Goal: Information Seeking & Learning: Learn about a topic

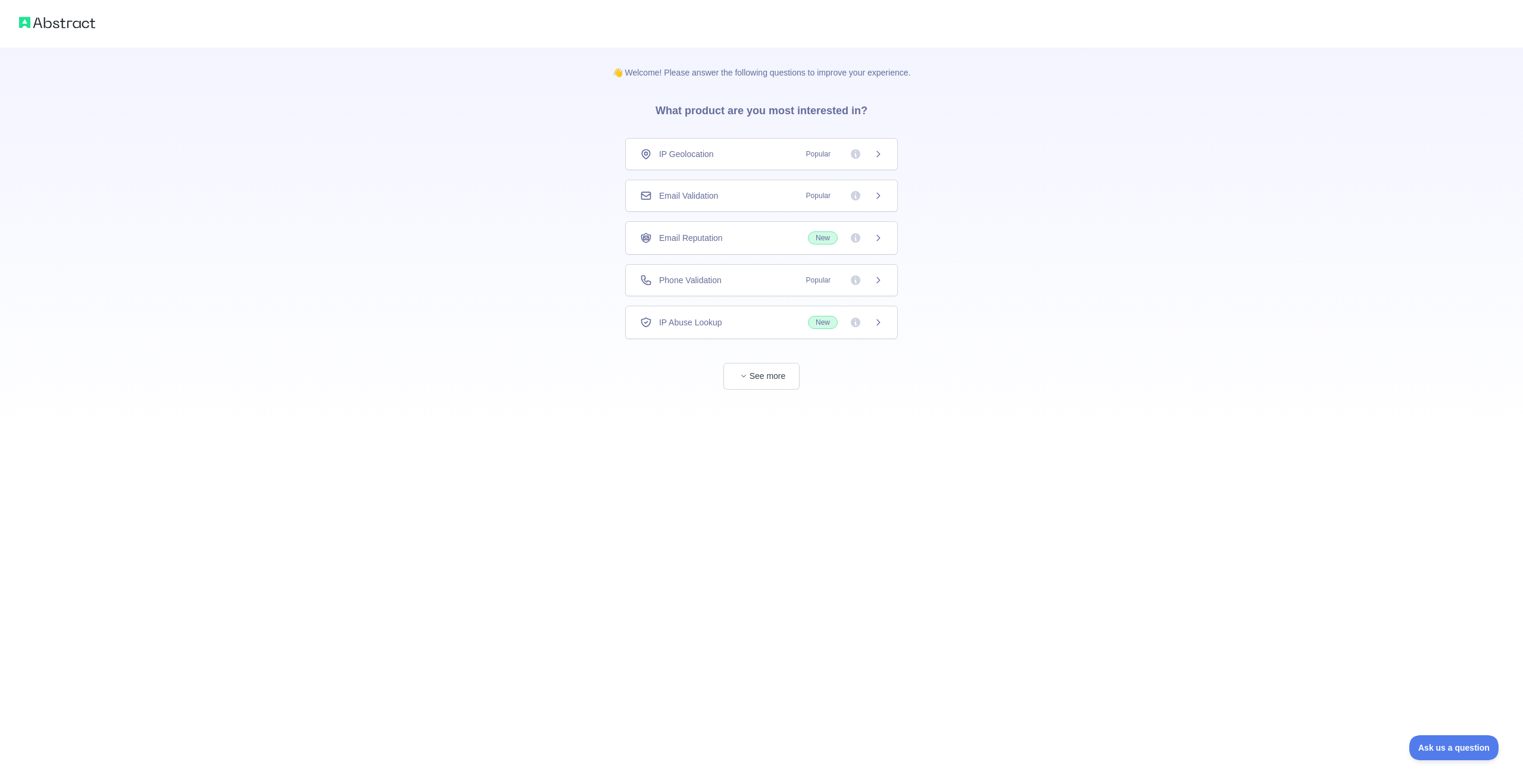
click at [735, 149] on div "IP Geolocation Popular" at bounding box center [761, 153] width 243 height 11
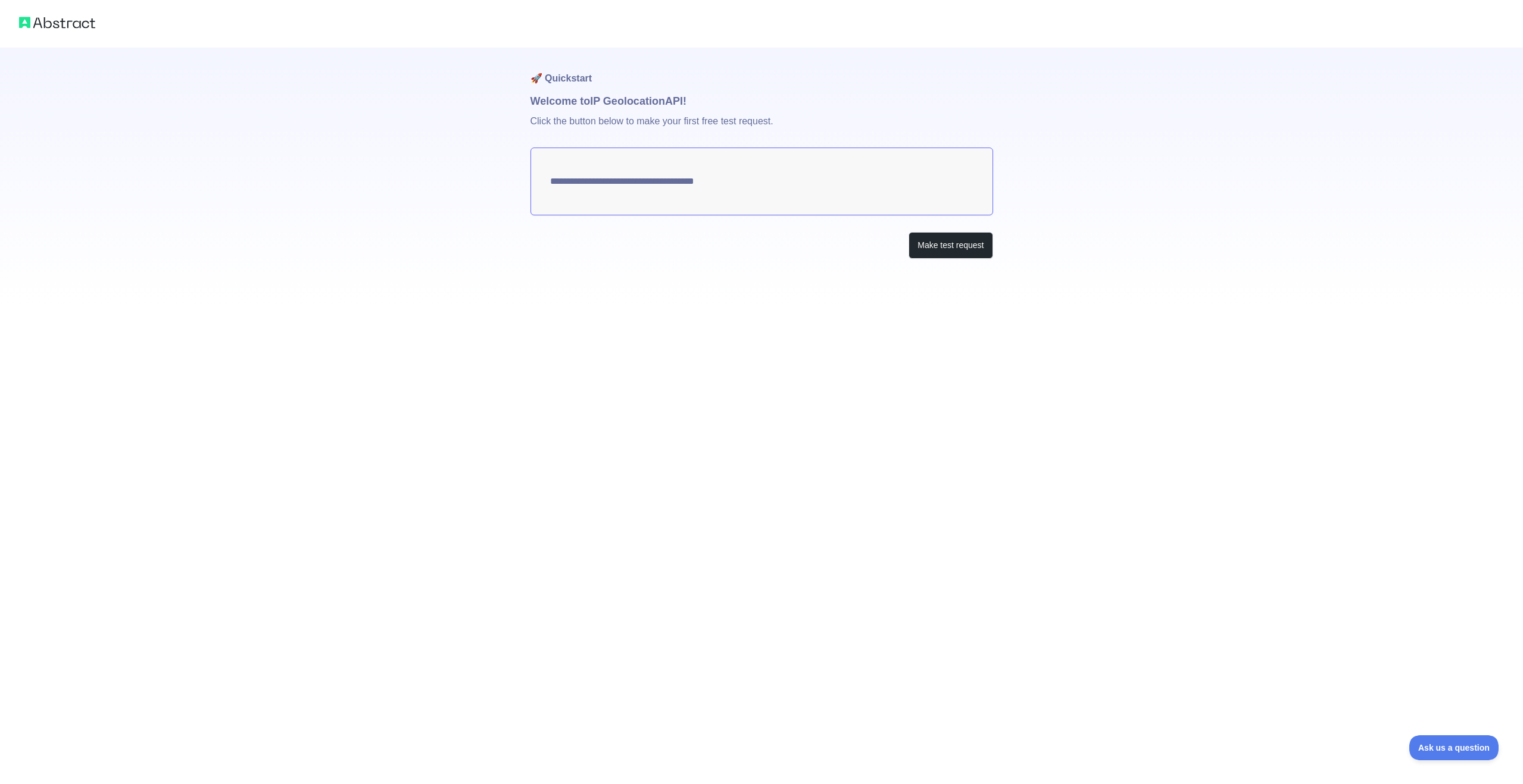
type textarea "**********"
click at [957, 248] on button "Make test request" at bounding box center [950, 245] width 84 height 26
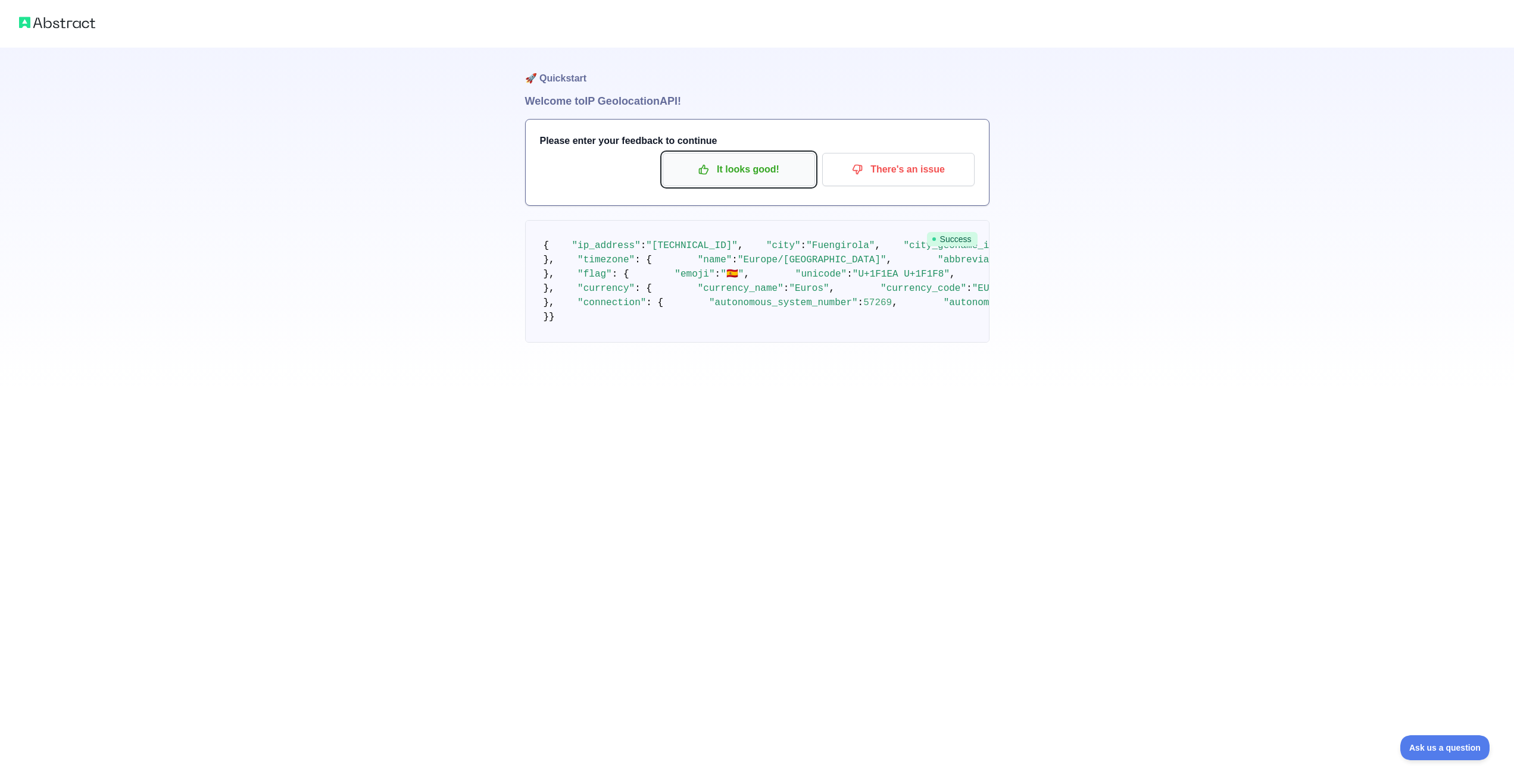
click at [753, 166] on p "It looks good!" at bounding box center [738, 169] width 134 height 20
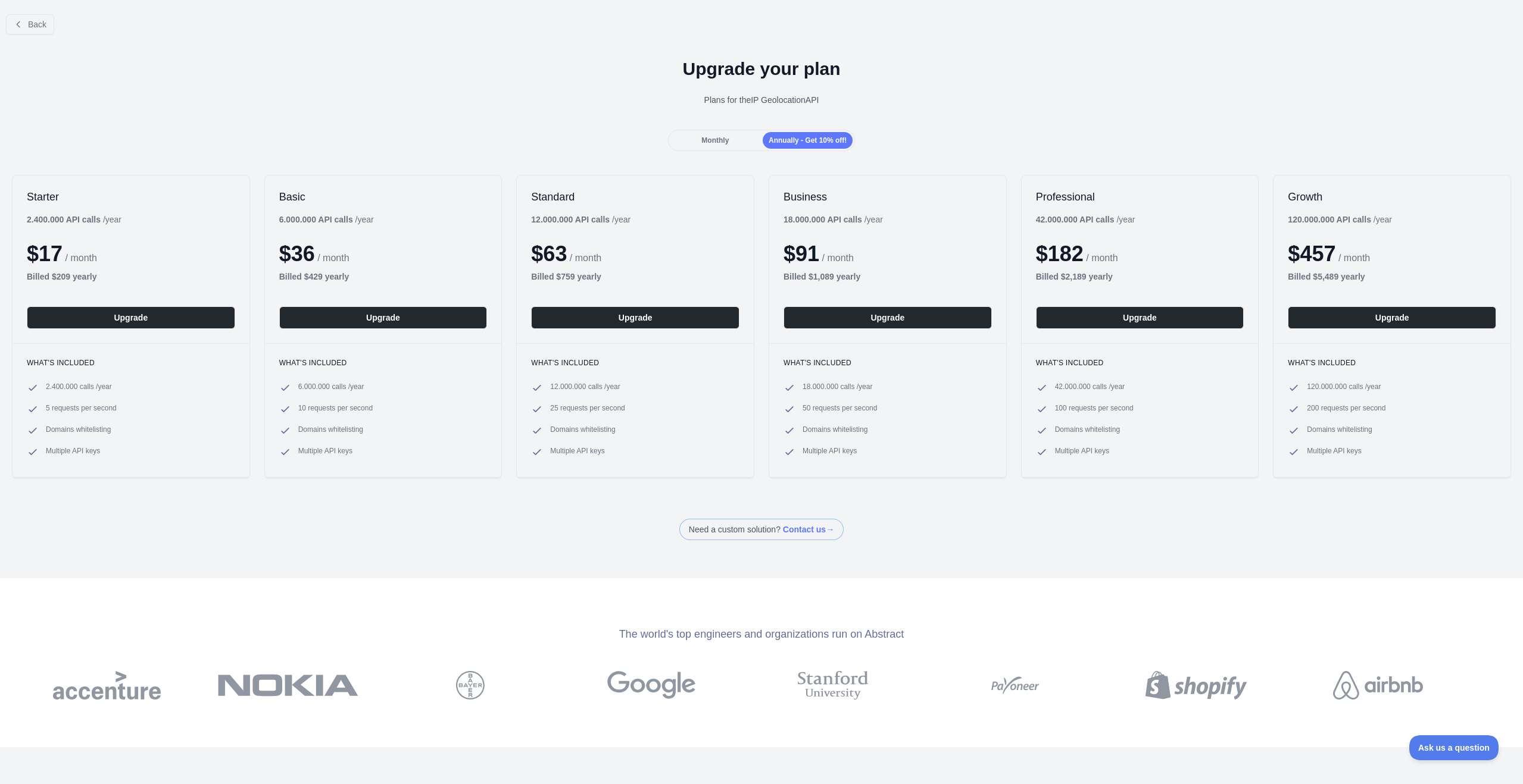
click at [701, 137] on span "Monthly" at bounding box center [715, 139] width 27 height 8
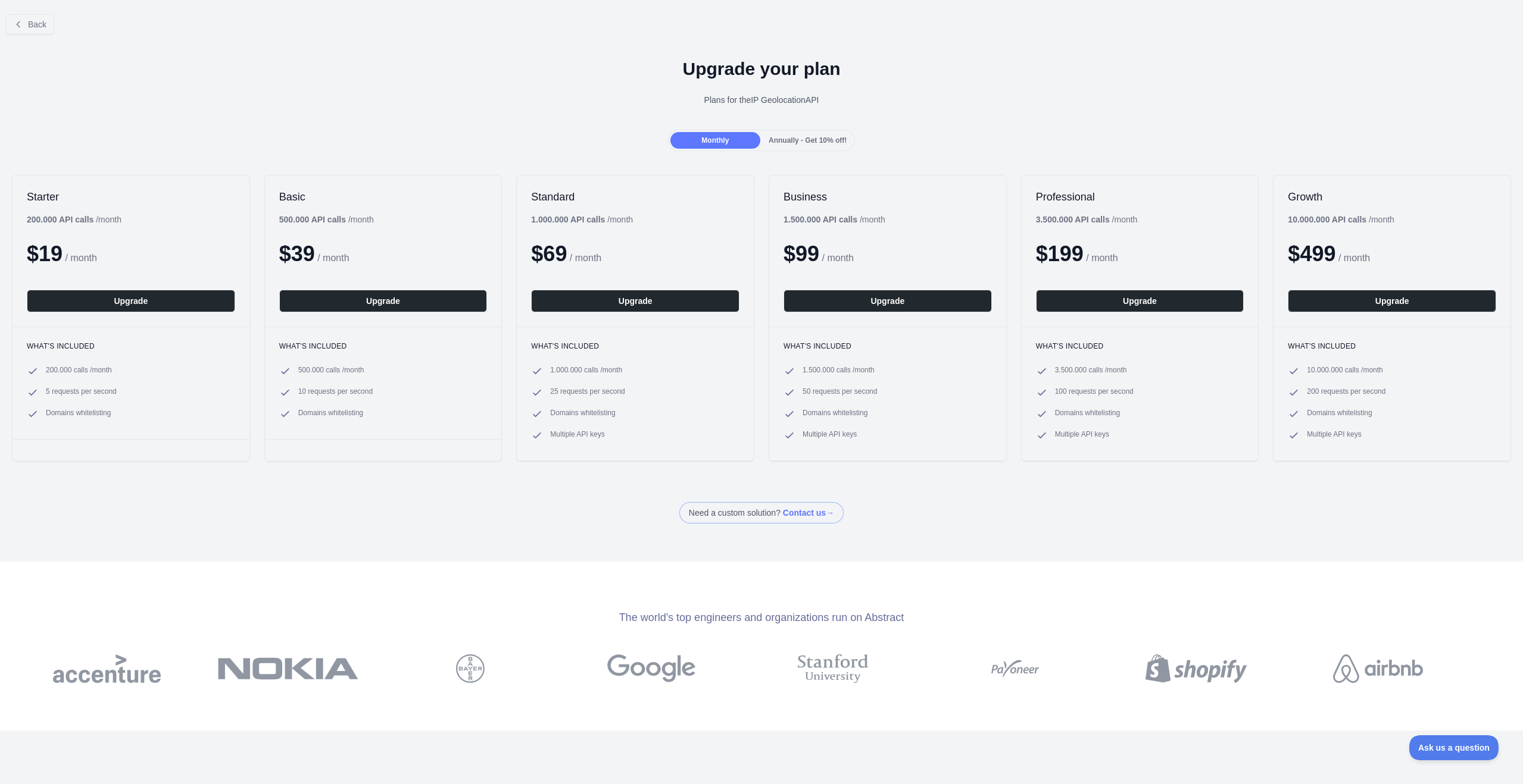
click at [803, 138] on span "Annually - Get 10% off!" at bounding box center [807, 139] width 78 height 8
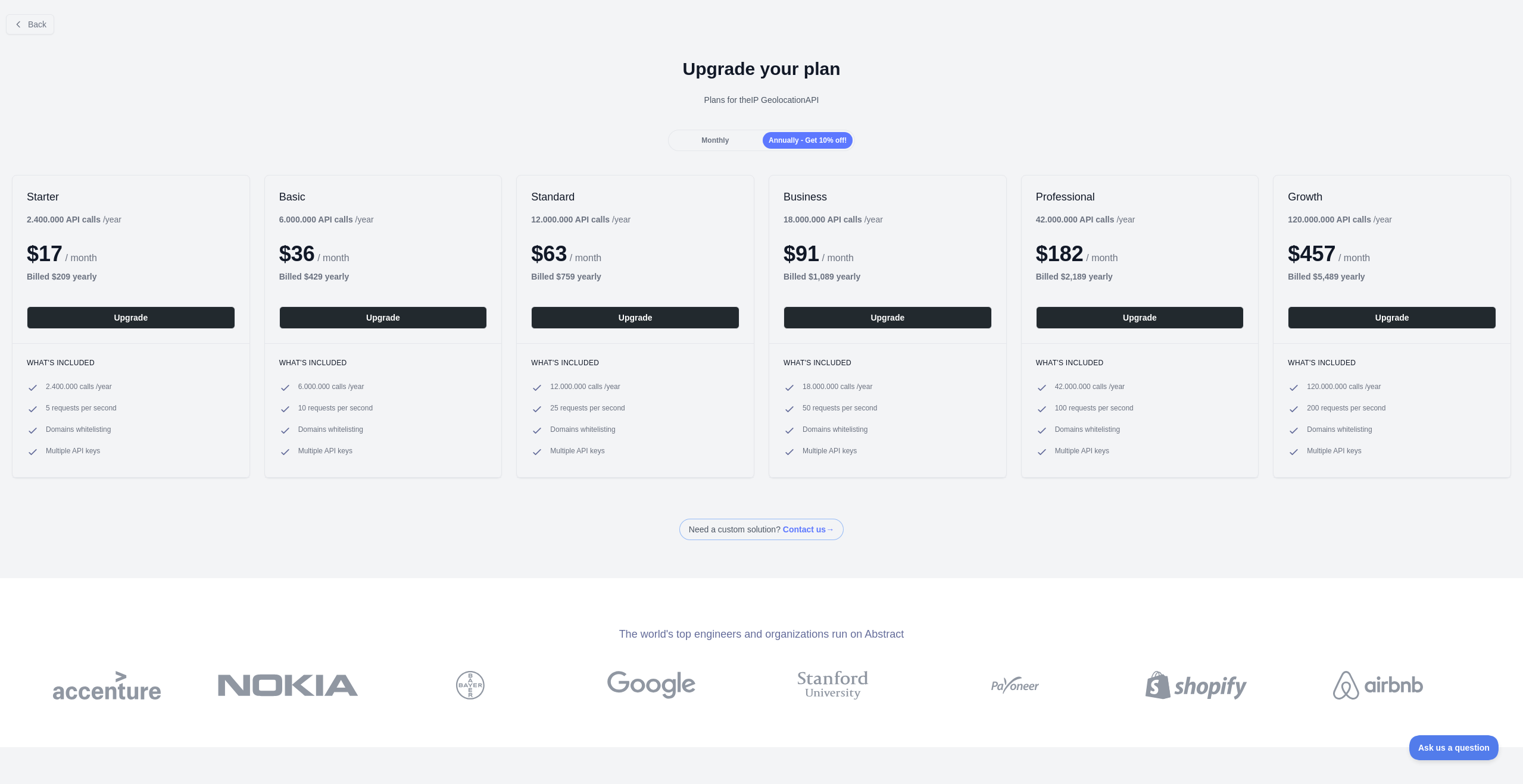
click at [698, 140] on div "Monthly" at bounding box center [716, 140] width 90 height 17
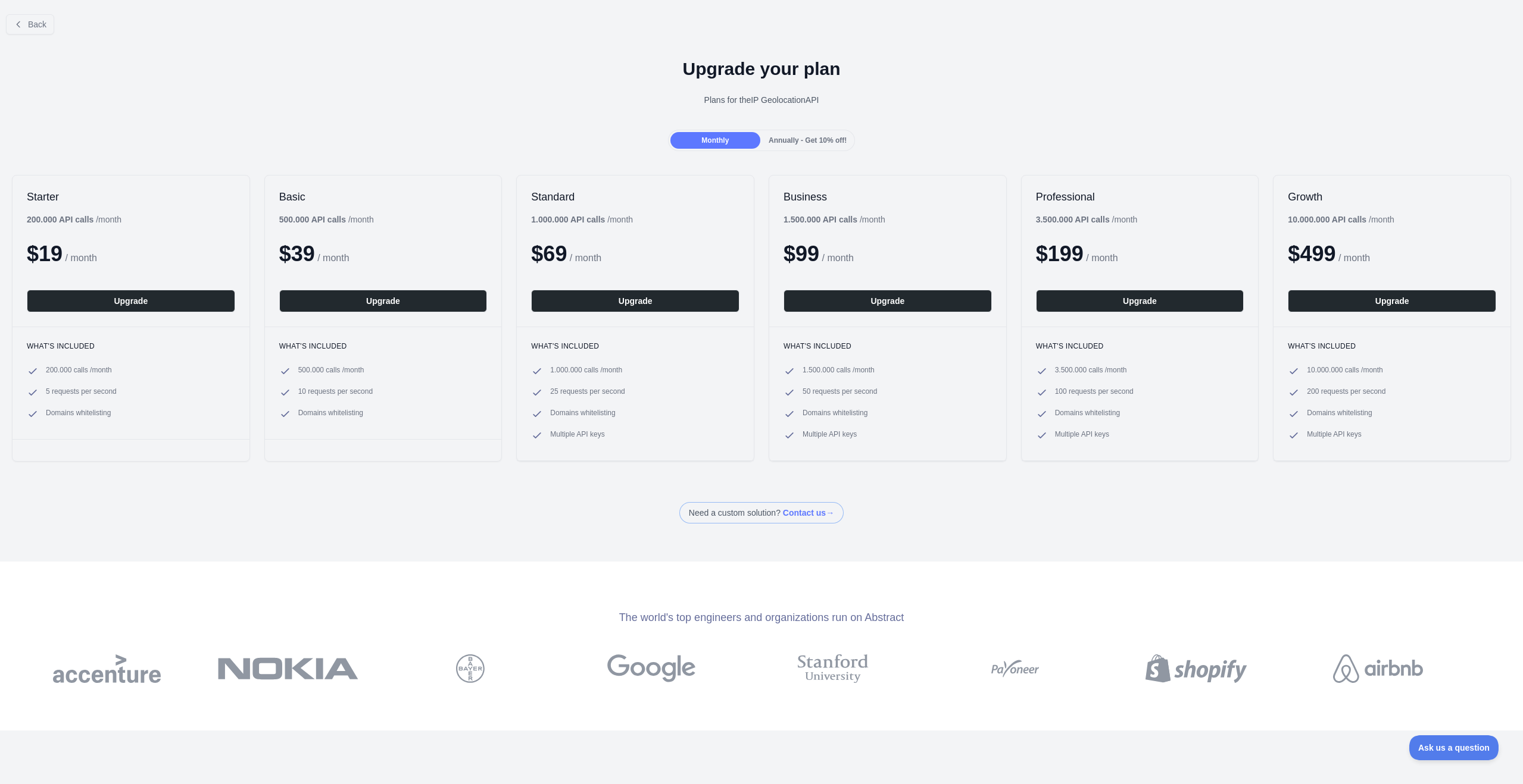
click at [821, 140] on span "Annually - Get 10% off!" at bounding box center [807, 139] width 78 height 8
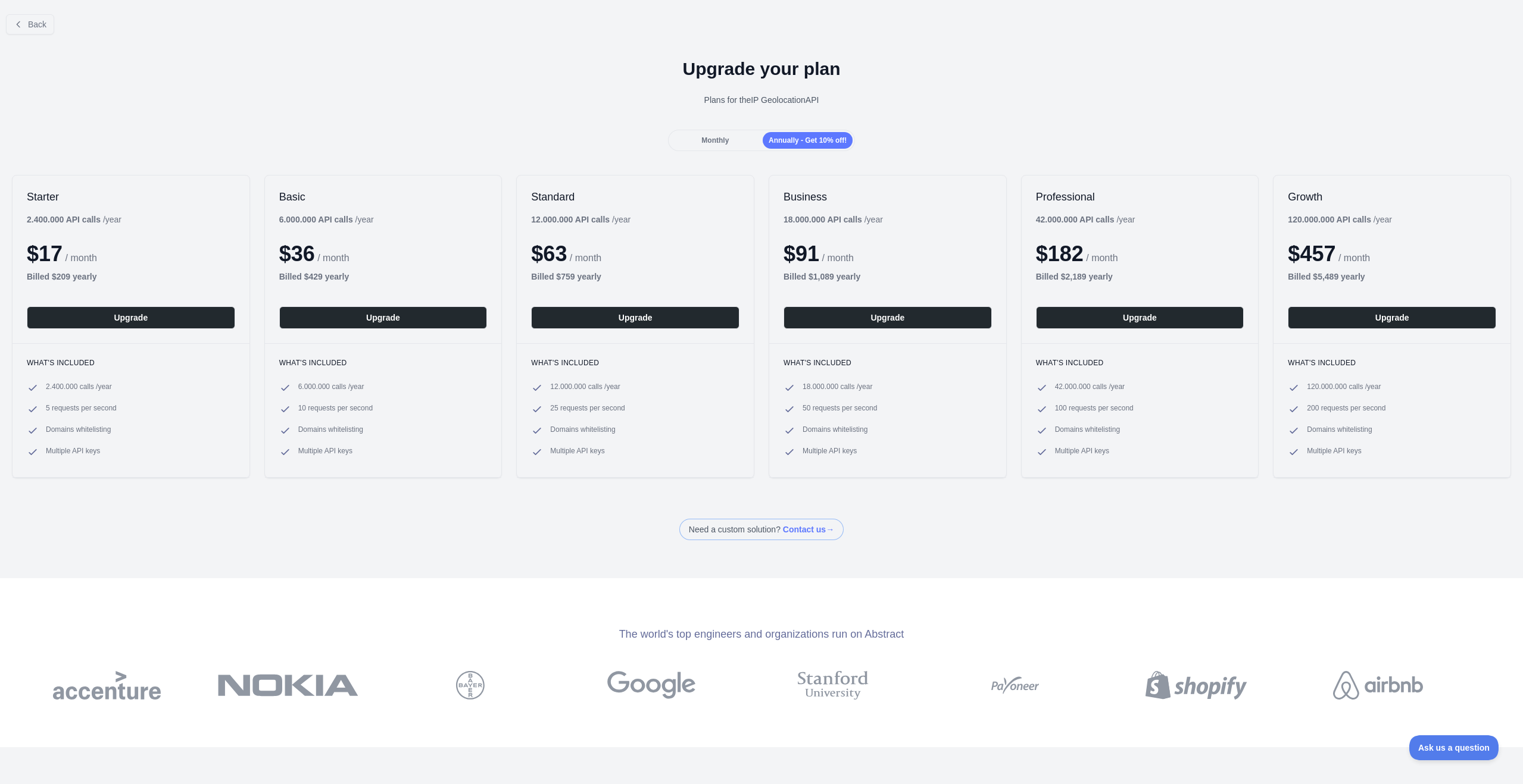
click at [693, 136] on div "Monthly" at bounding box center [716, 140] width 90 height 17
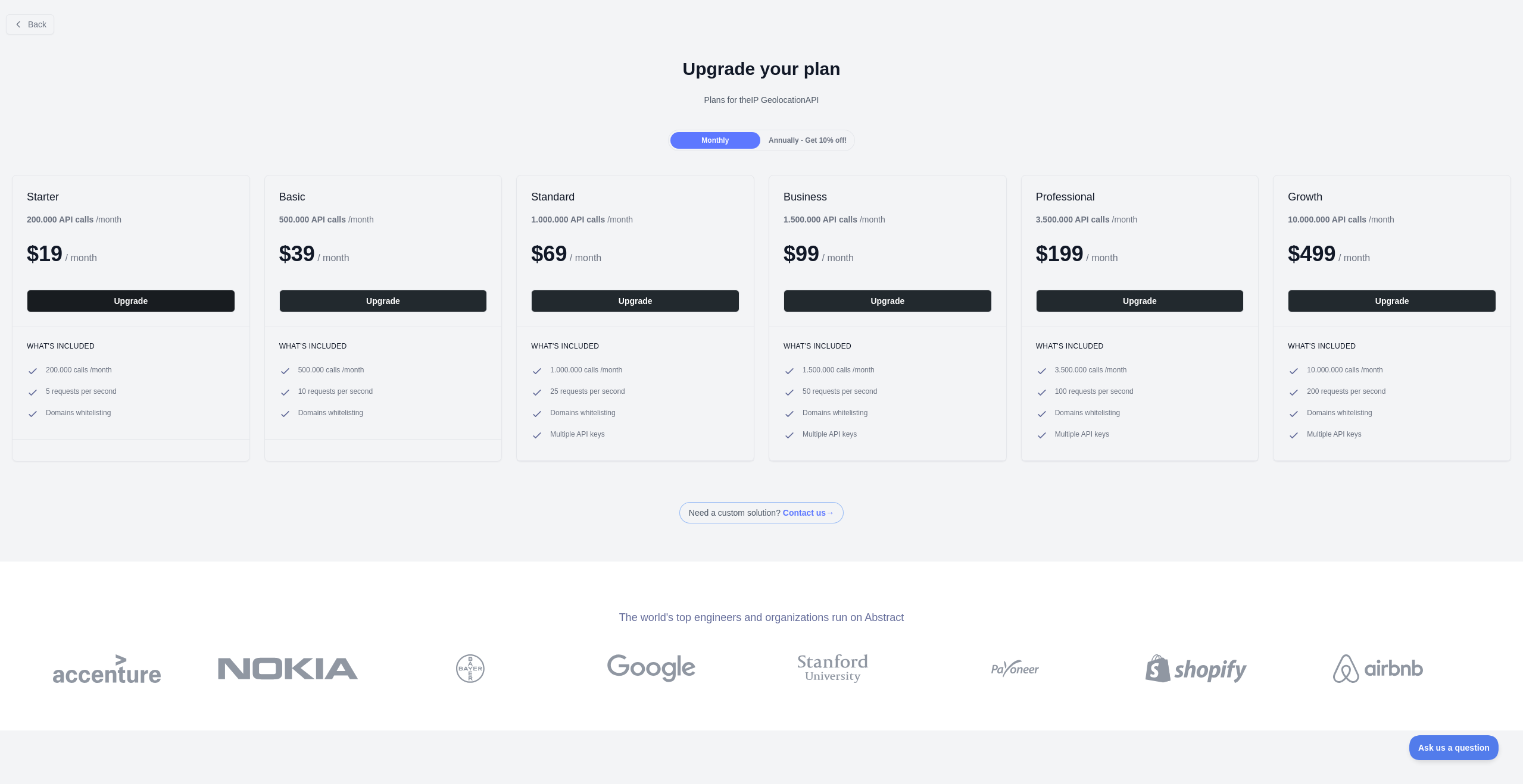
click at [154, 309] on button "Upgrade" at bounding box center [131, 302] width 208 height 23
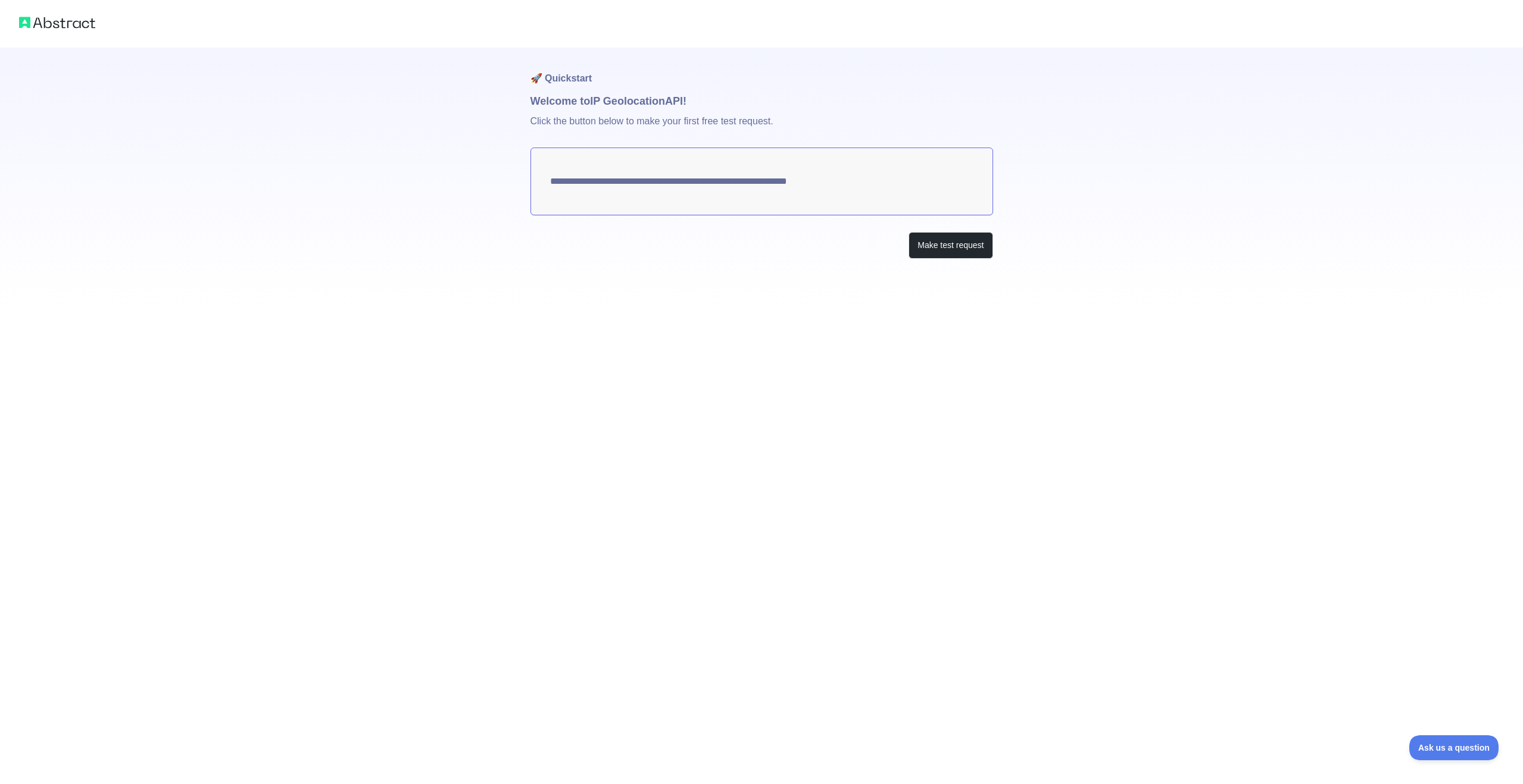
click at [349, 175] on div "**********" at bounding box center [762, 153] width 1523 height 306
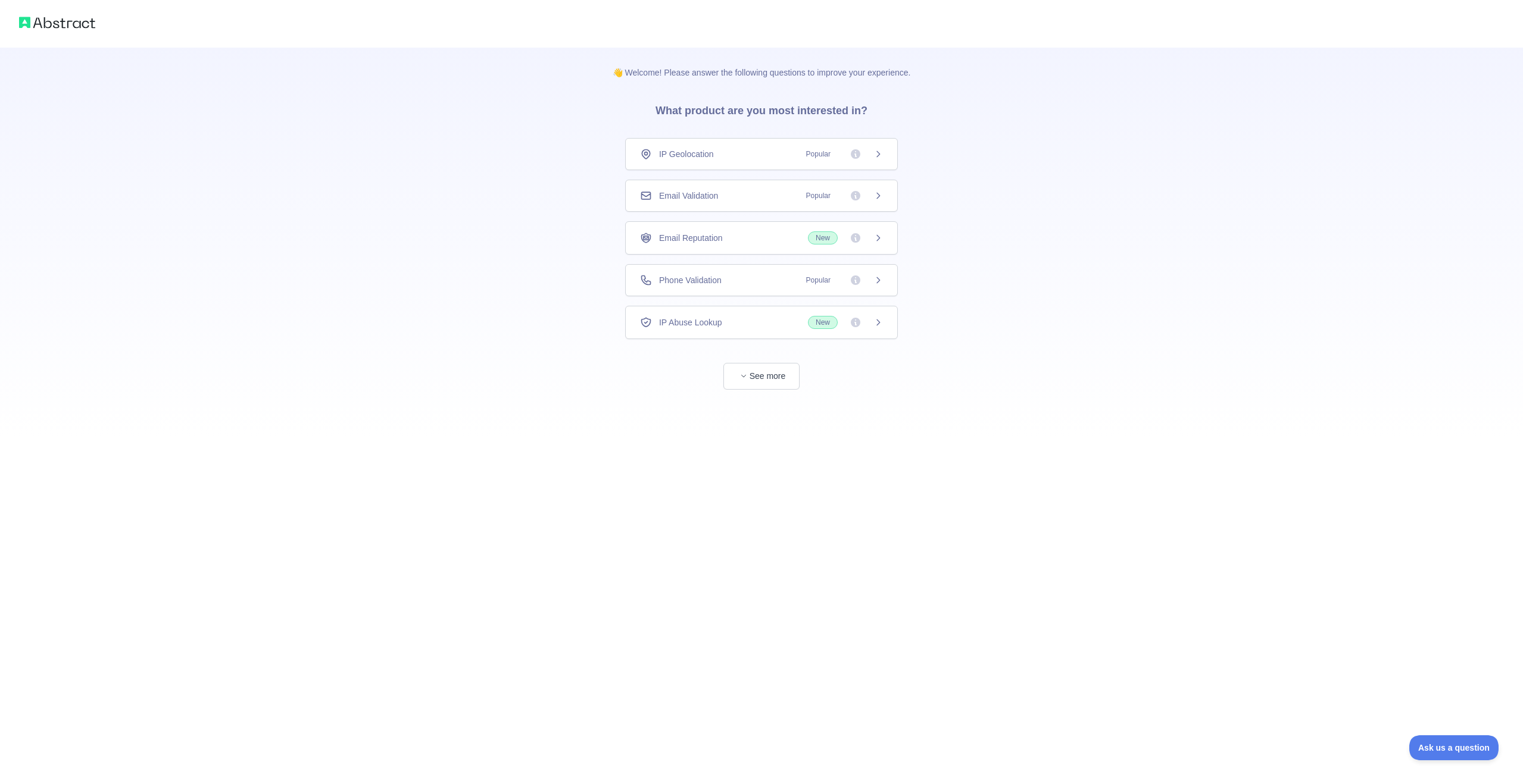
click at [731, 275] on div "Phone Validation Popular" at bounding box center [761, 280] width 243 height 11
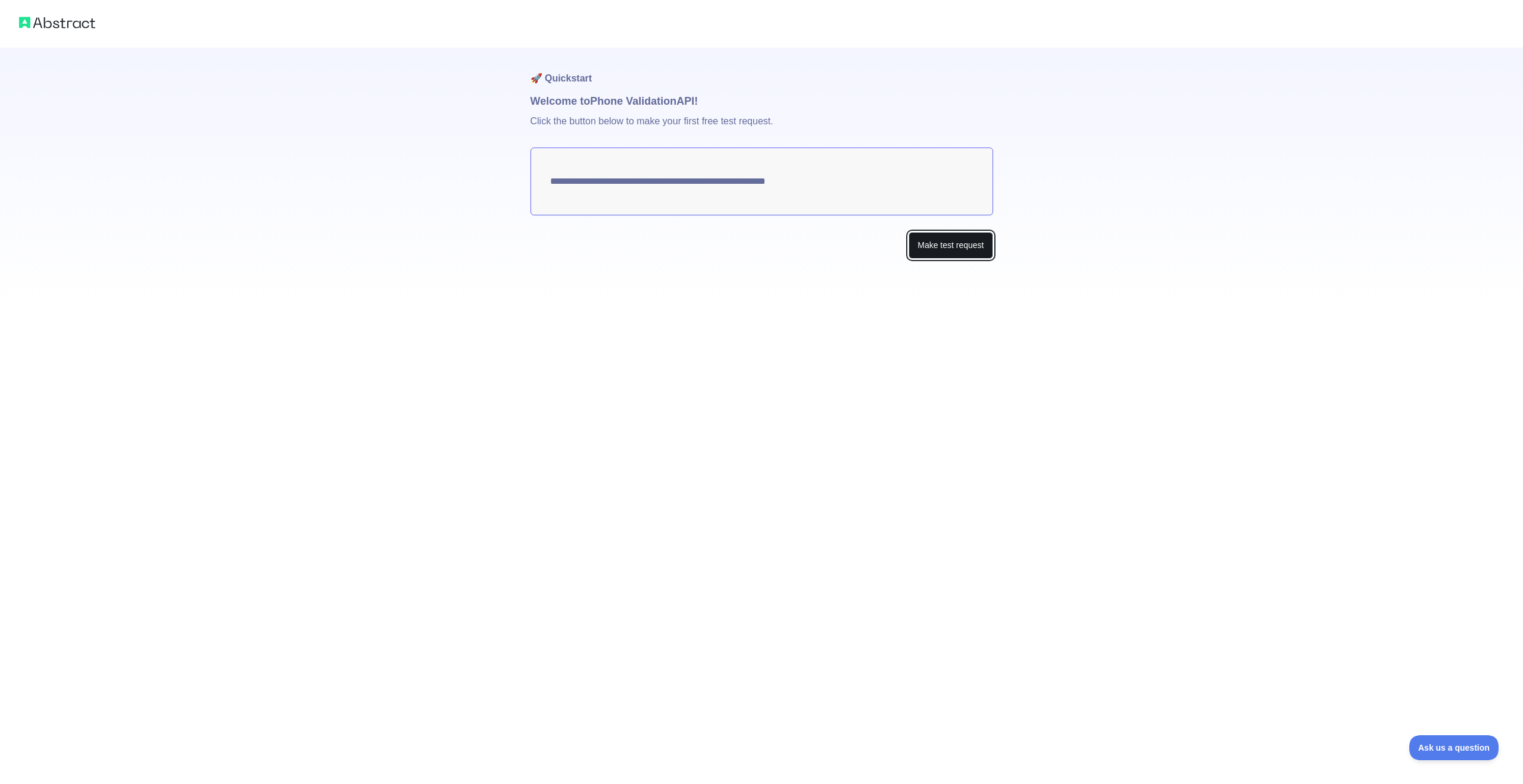
click at [958, 250] on button "Make test request" at bounding box center [950, 245] width 84 height 26
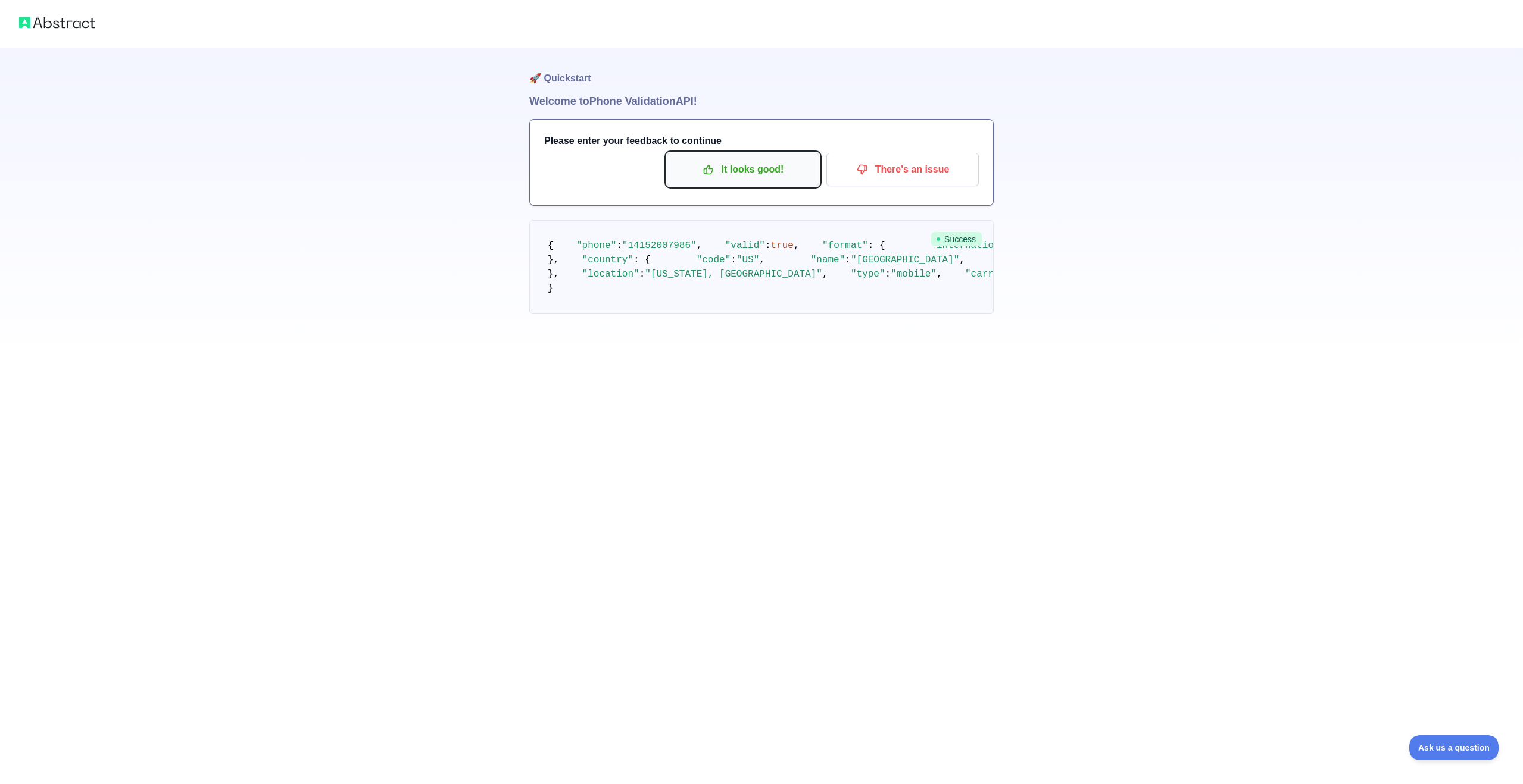
click at [721, 159] on button "It looks good!" at bounding box center [743, 169] width 153 height 34
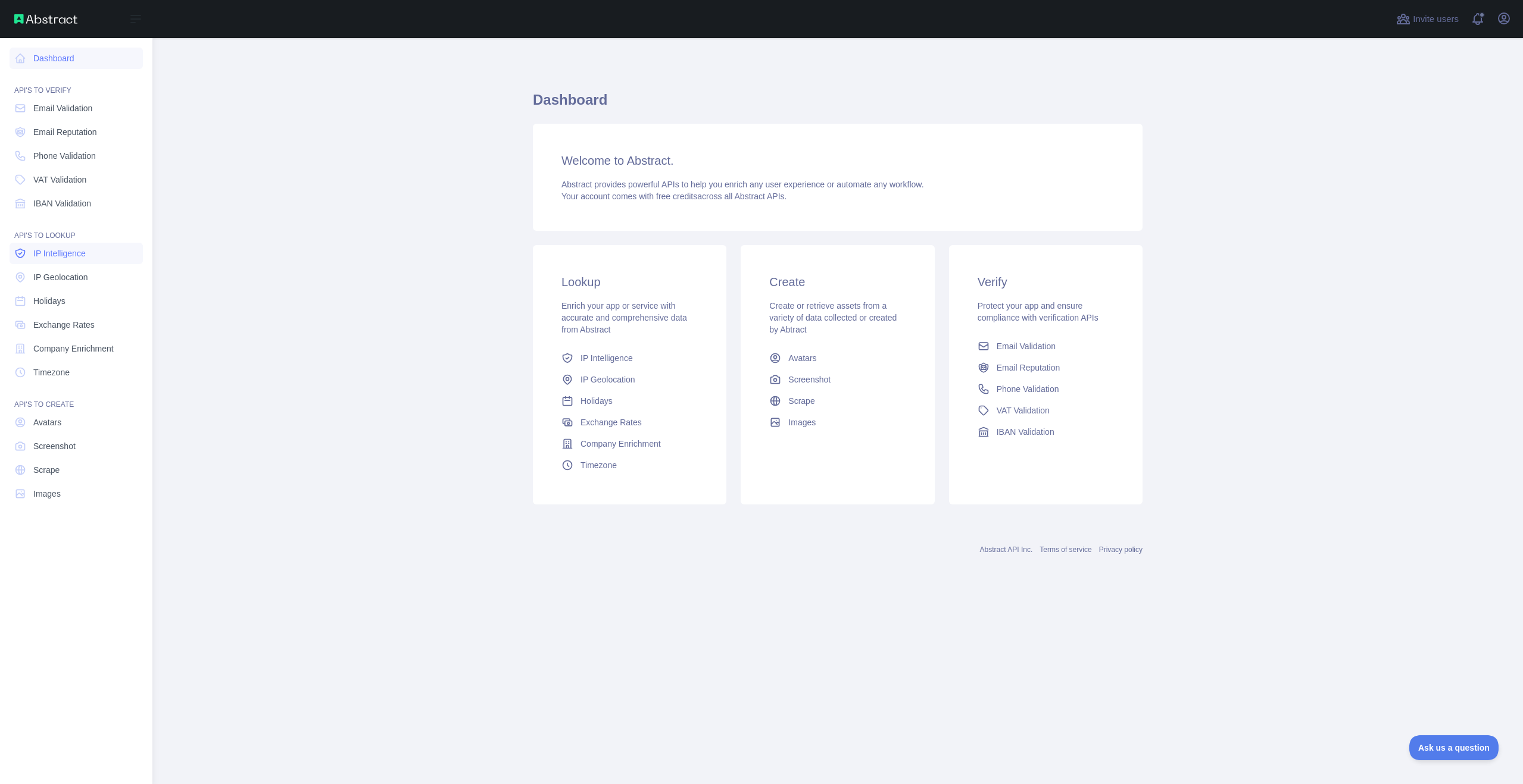
click at [84, 258] on span "IP Intelligence" at bounding box center [59, 253] width 52 height 11
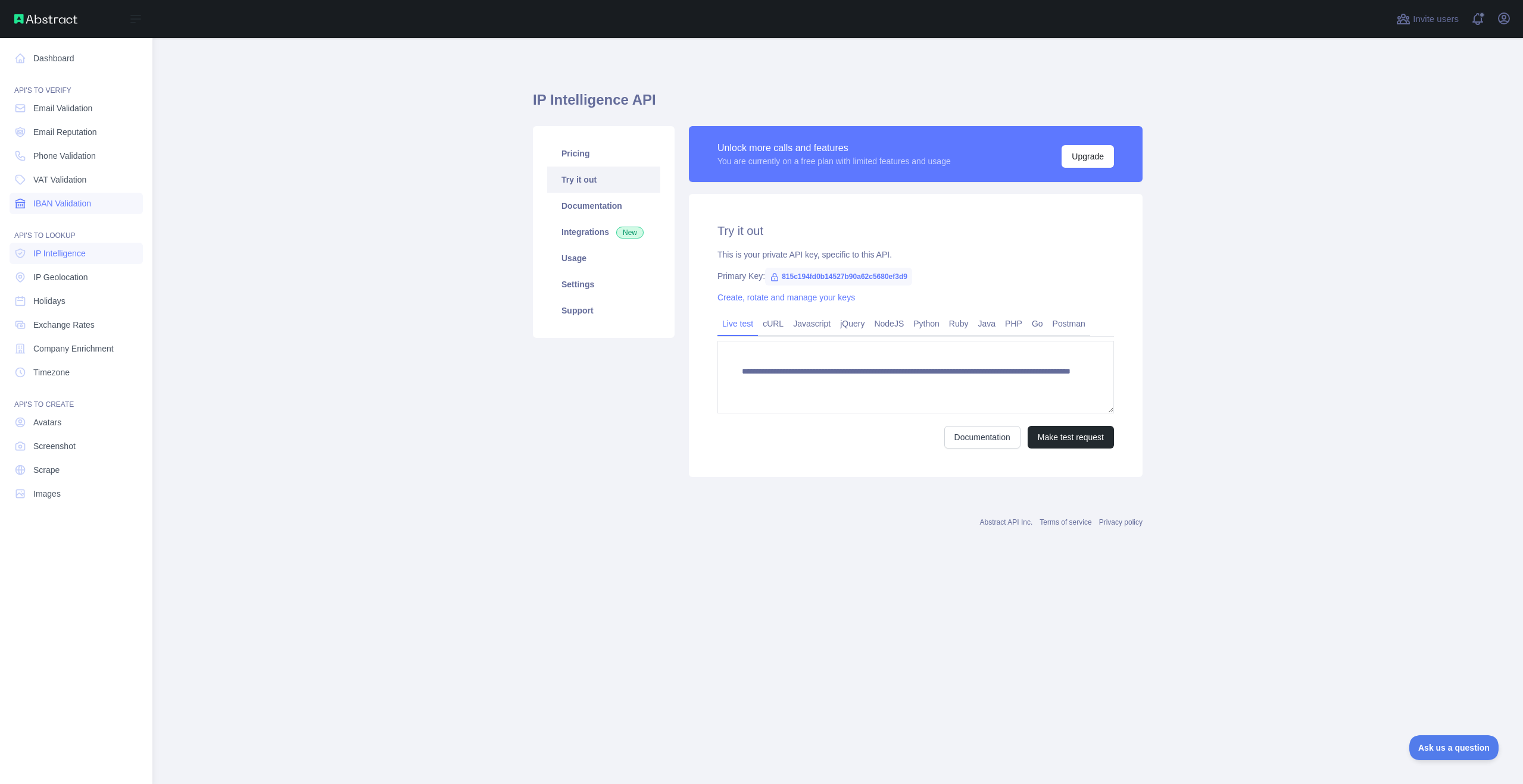
click at [94, 205] on link "IBAN Validation" at bounding box center [76, 204] width 133 height 21
click at [54, 183] on span "VAT Validation" at bounding box center [60, 179] width 53 height 11
click at [50, 205] on span "IBAN Validation" at bounding box center [62, 203] width 57 height 11
click at [65, 113] on span "Email Validation" at bounding box center [63, 108] width 59 height 11
click at [69, 131] on span "Email Reputation" at bounding box center [65, 131] width 64 height 11
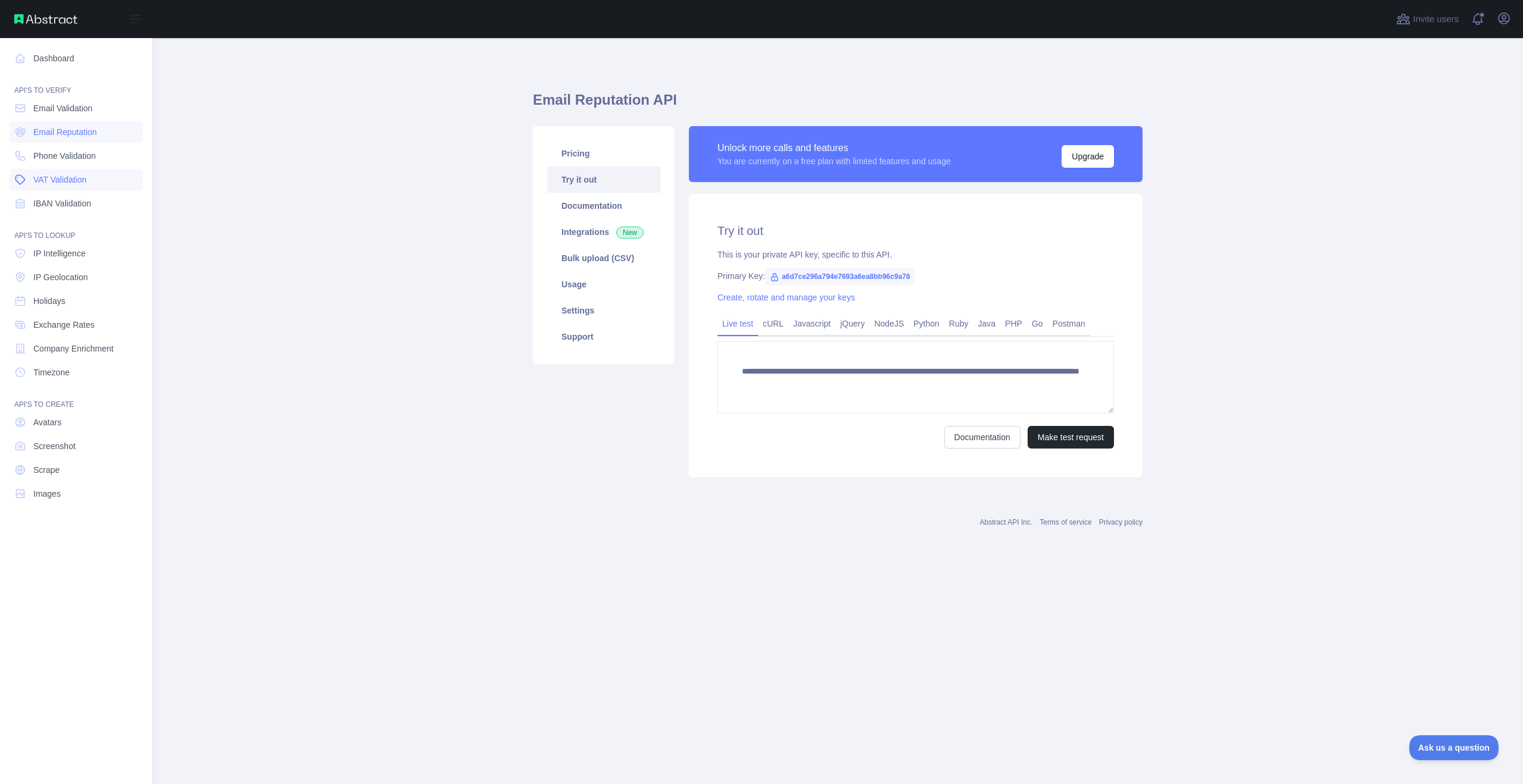
click at [61, 190] on link "VAT Validation" at bounding box center [76, 180] width 133 height 21
click at [62, 205] on span "IBAN Validation" at bounding box center [62, 203] width 57 height 11
click at [73, 154] on span "Phone Validation" at bounding box center [64, 155] width 63 height 11
click at [68, 277] on span "IP Geolocation" at bounding box center [61, 277] width 55 height 11
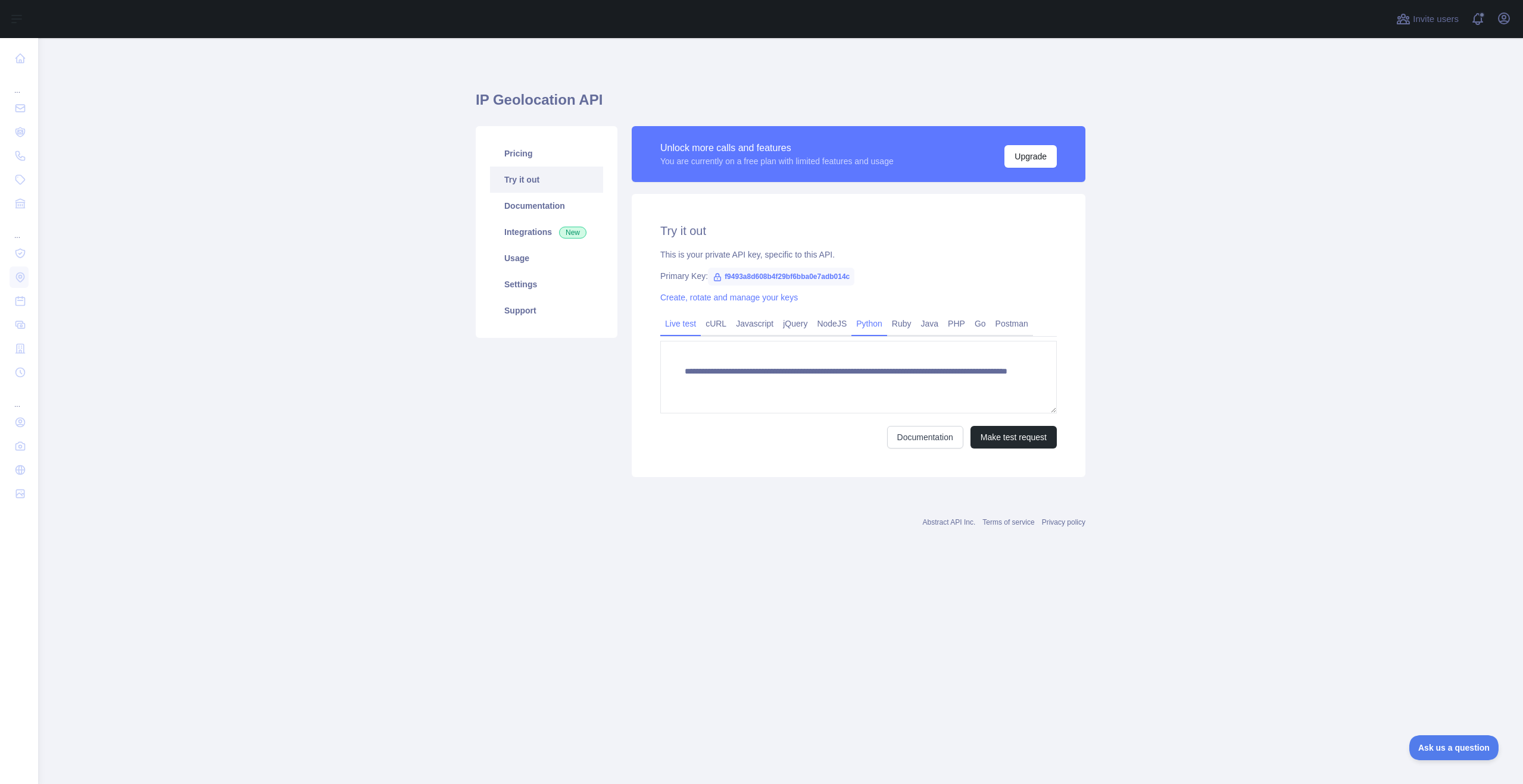
click at [872, 322] on link "Python" at bounding box center [869, 324] width 35 height 19
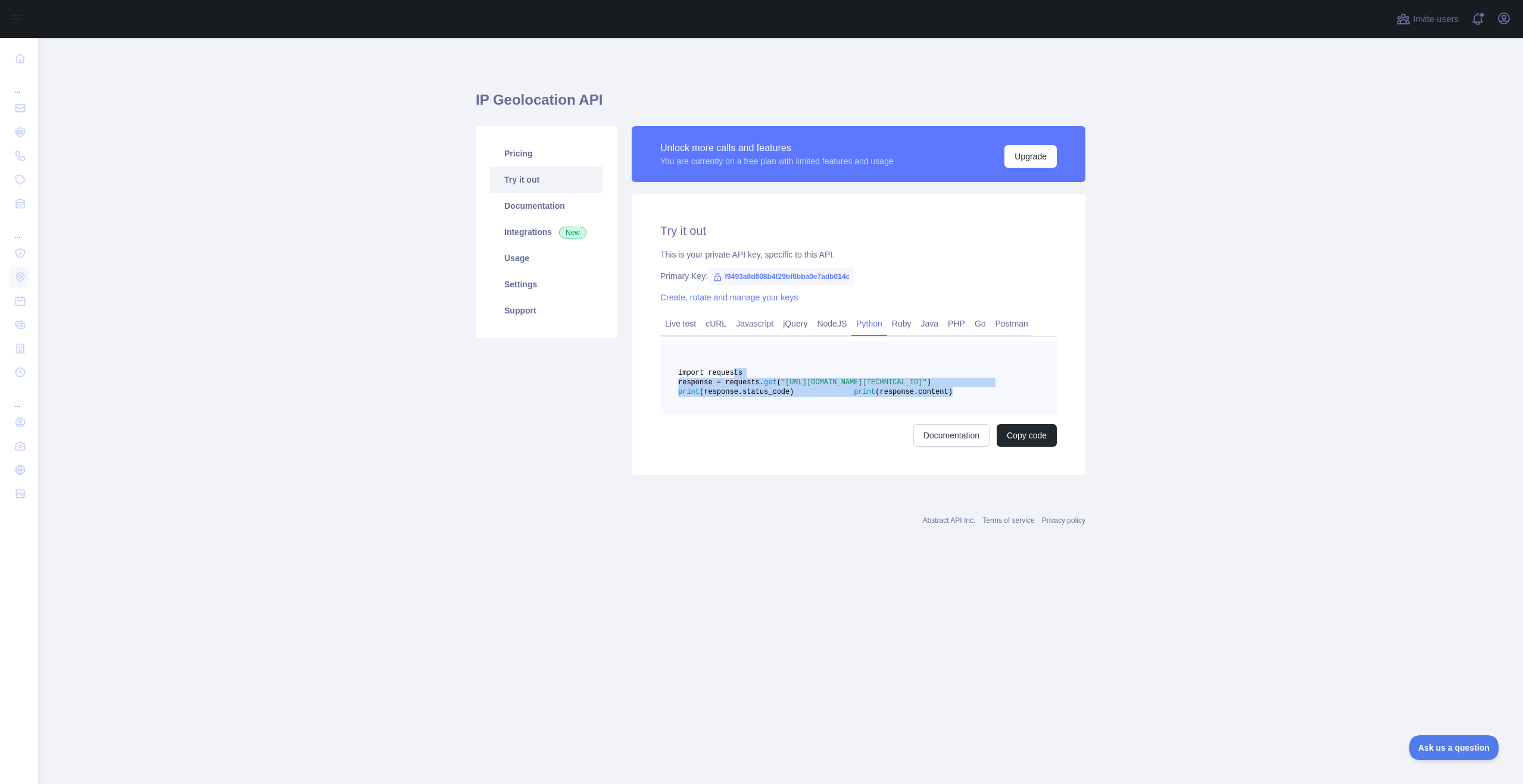
drag, startPoint x: 833, startPoint y: 421, endPoint x: 729, endPoint y: 371, distance: 115.4
click at [729, 371] on pre "import requests response = requests. get ( "[URL][DOMAIN_NAME][TECHNICAL_ID]" )…" at bounding box center [858, 378] width 396 height 74
click at [1017, 447] on button "Copy code" at bounding box center [1026, 436] width 60 height 23
click at [779, 396] on pre "import requests response = requests. get ( "[URL][DOMAIN_NAME][TECHNICAL_ID]" )…" at bounding box center [858, 378] width 396 height 74
drag, startPoint x: 175, startPoint y: 302, endPoint x: 193, endPoint y: 298, distance: 18.4
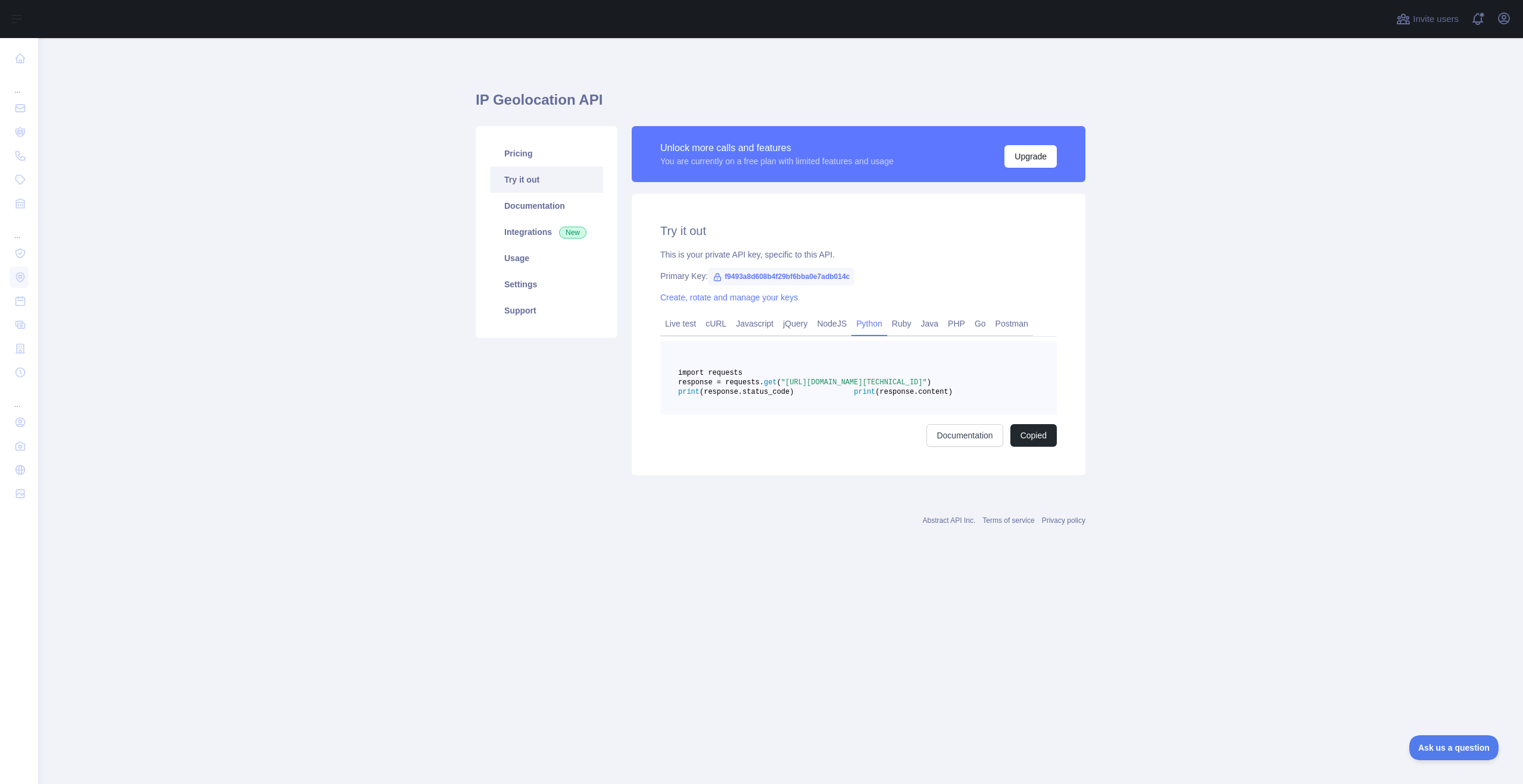
click at [176, 302] on main "IP Geolocation API Pricing Try it out Documentation Integrations New Usage Sett…" at bounding box center [780, 411] width 1485 height 746
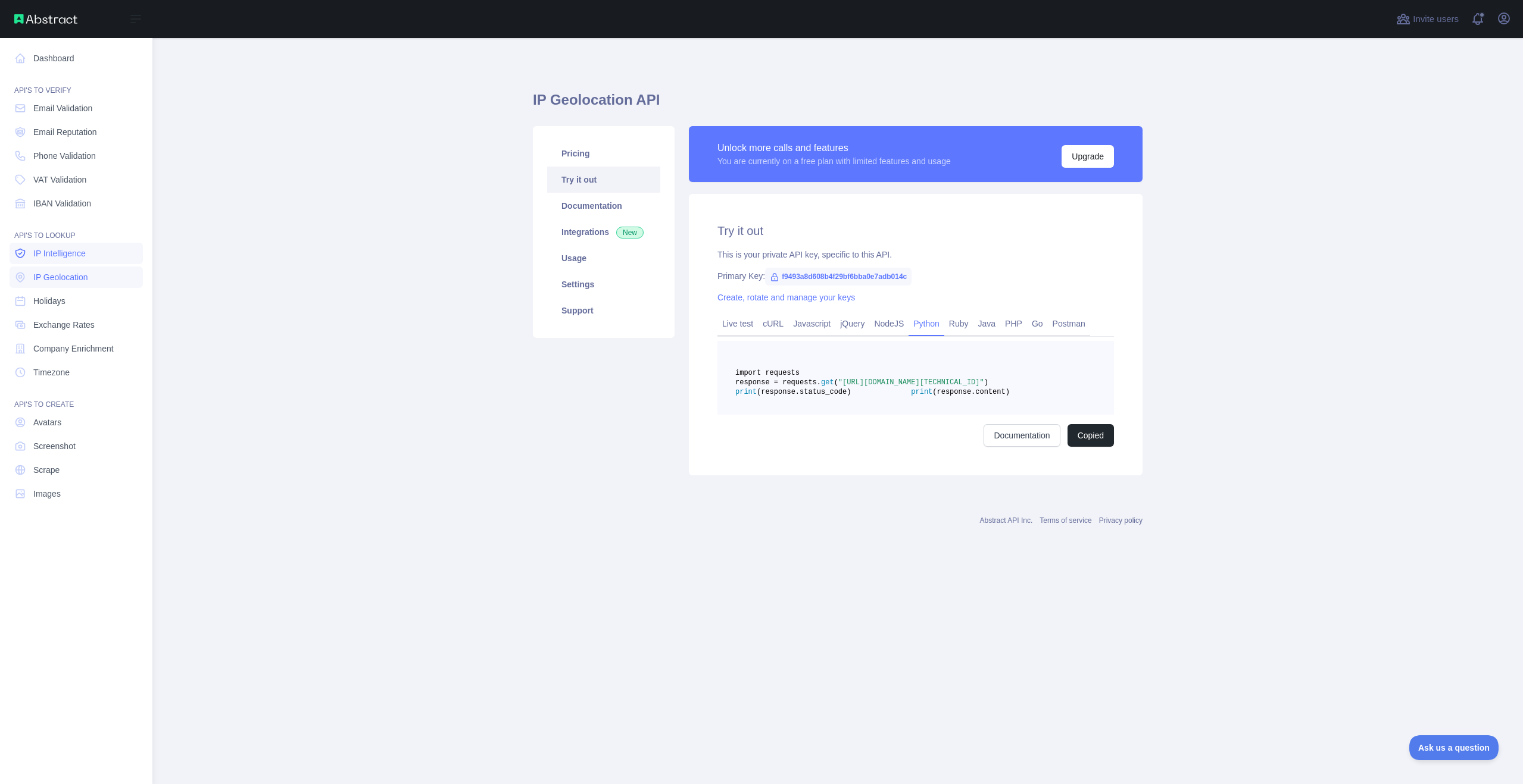
click at [67, 256] on span "IP Intelligence" at bounding box center [59, 253] width 52 height 11
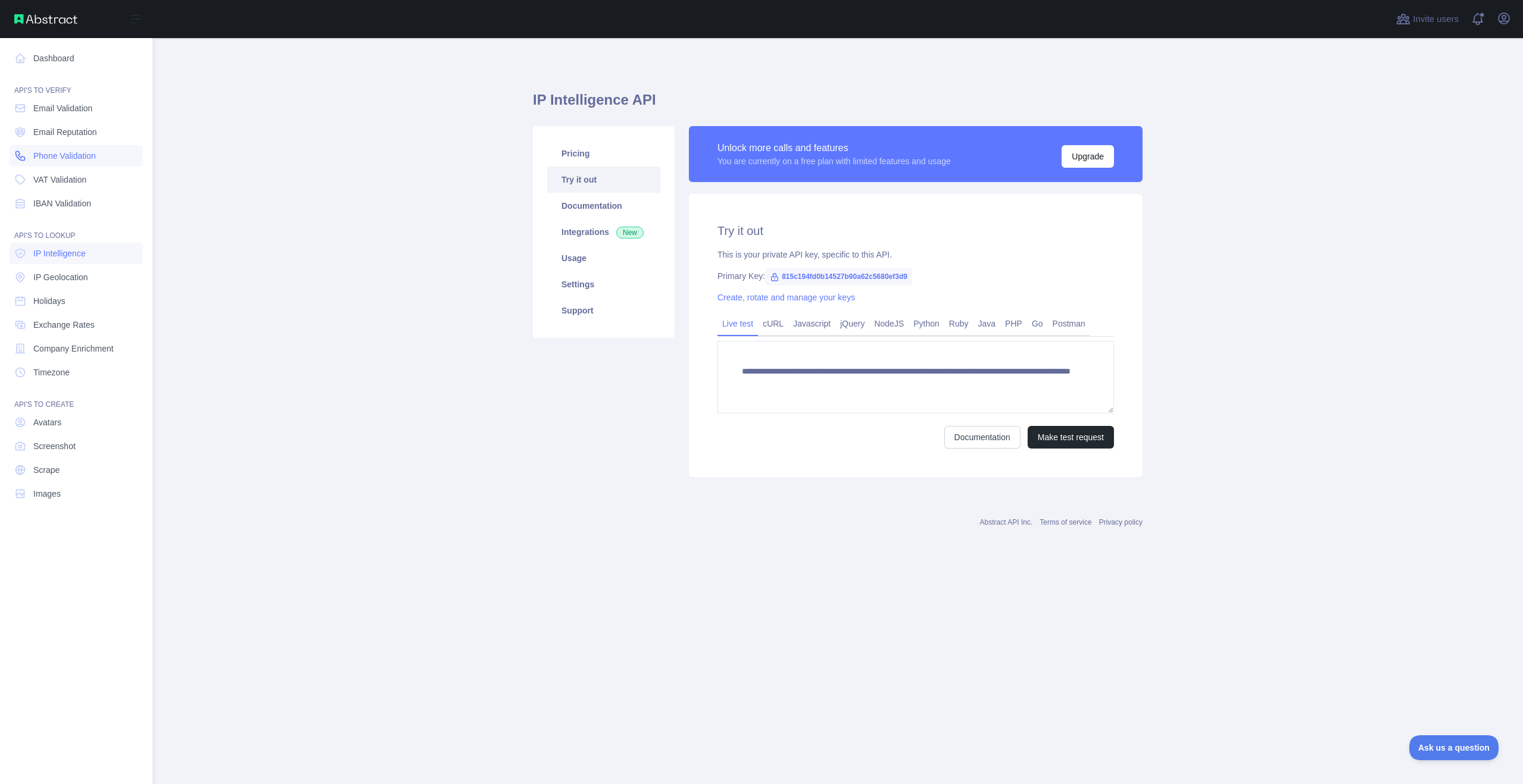
click at [56, 159] on span "Phone Validation" at bounding box center [64, 155] width 63 height 11
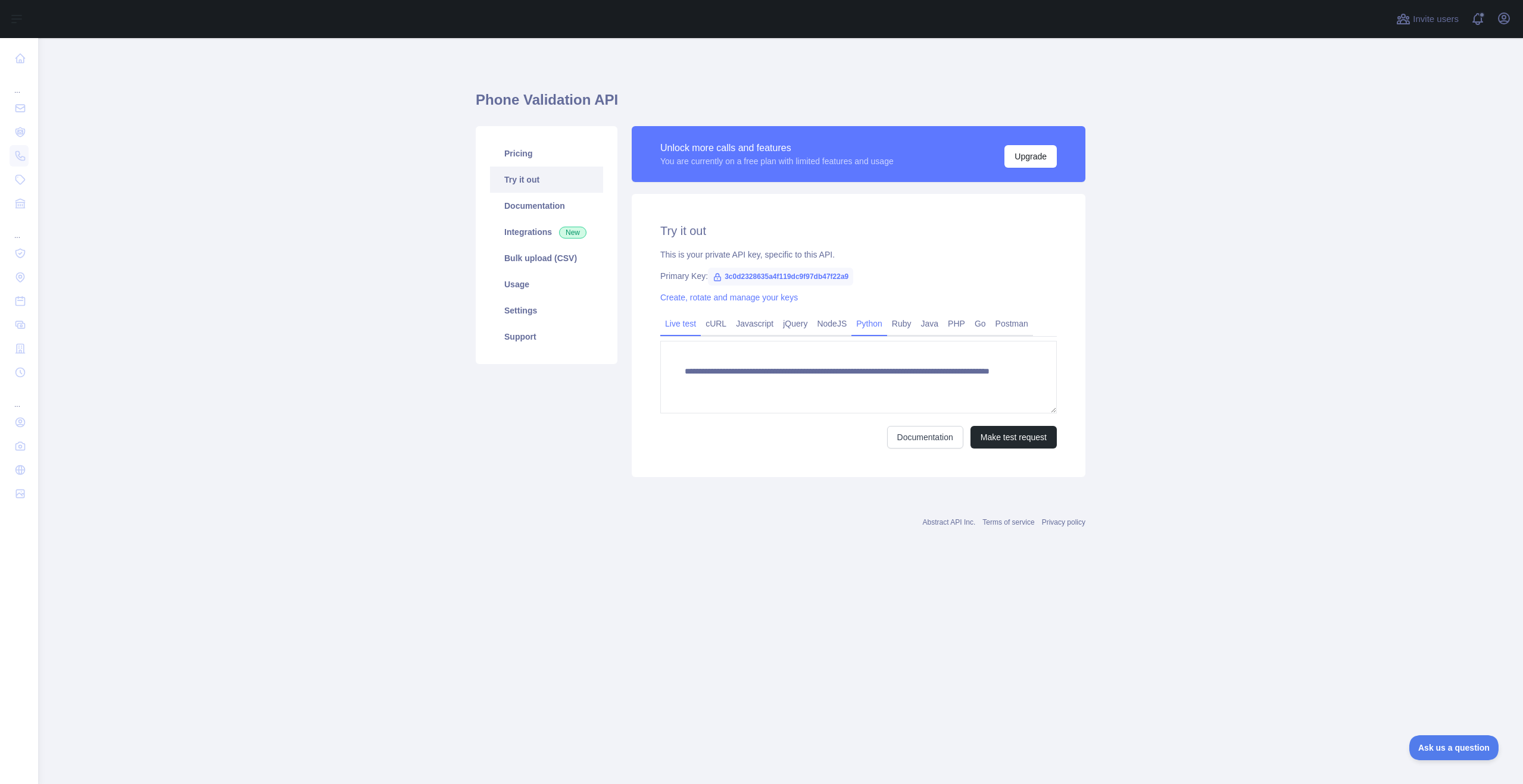
click at [861, 319] on link "Python" at bounding box center [869, 324] width 35 height 19
click at [1047, 447] on button "Copy code" at bounding box center [1026, 436] width 60 height 23
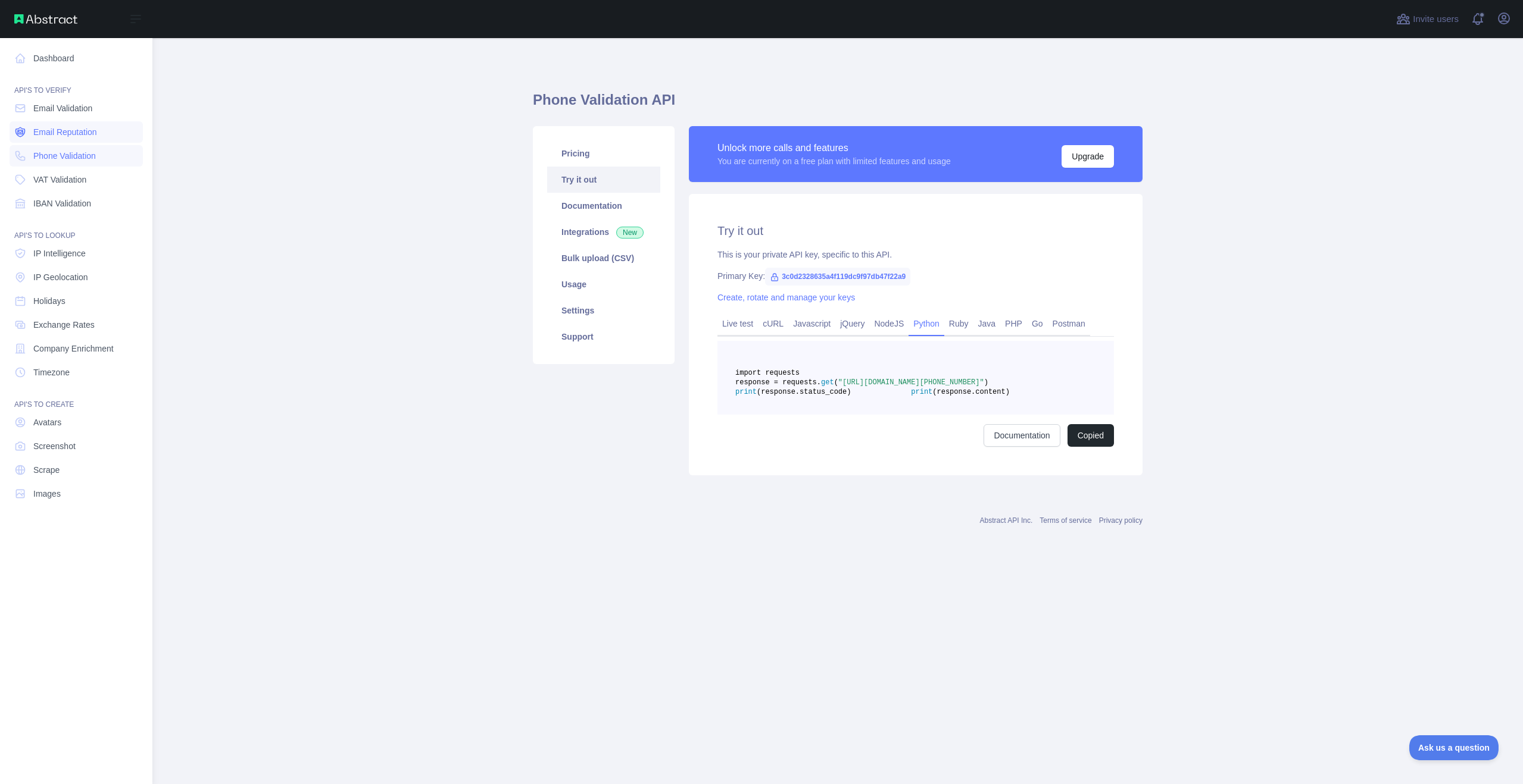
click at [49, 132] on span "Email Reputation" at bounding box center [65, 131] width 64 height 11
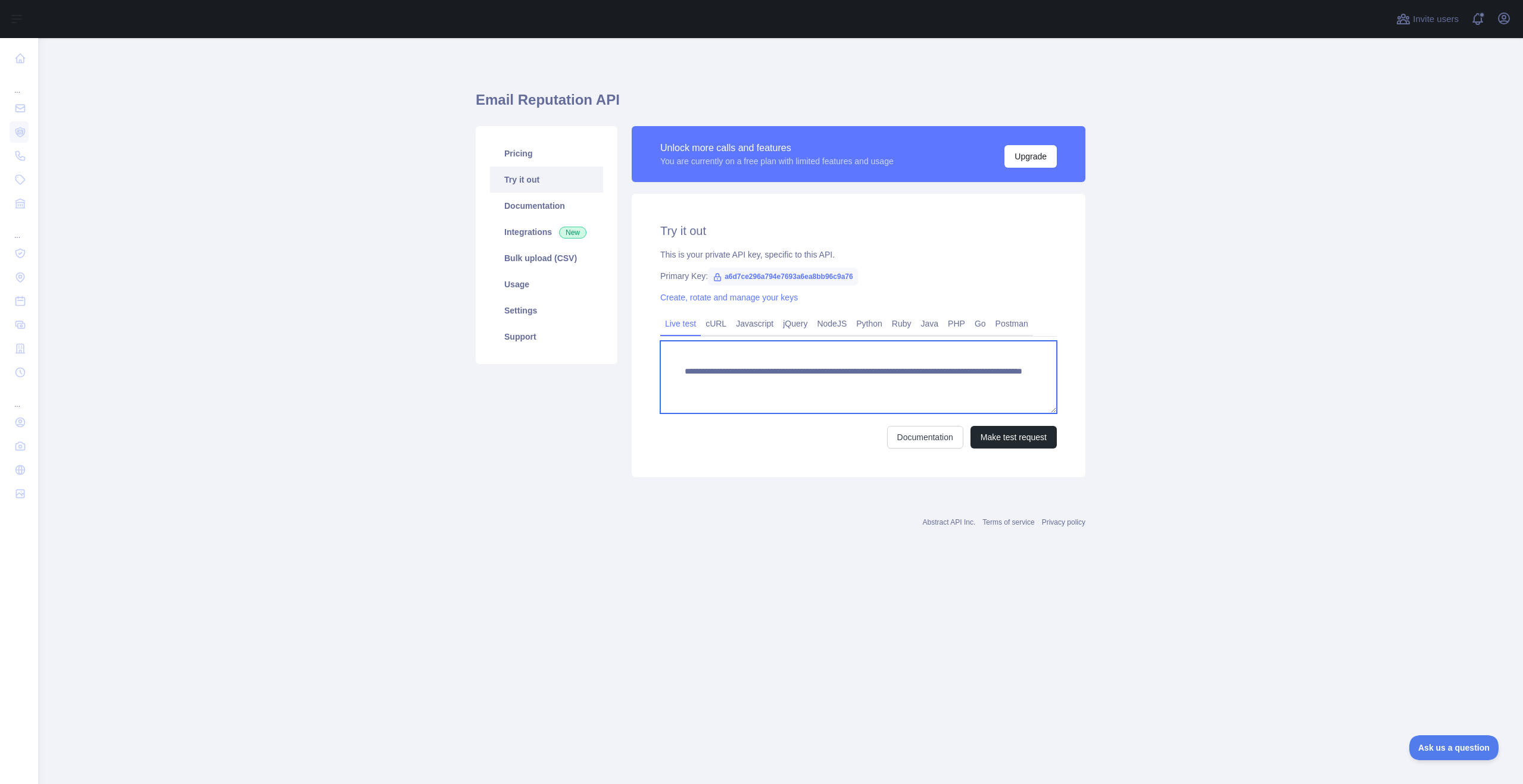
click at [940, 381] on textarea "**********" at bounding box center [858, 377] width 396 height 72
click at [1002, 383] on textarea "**********" at bounding box center [858, 377] width 396 height 72
drag, startPoint x: 928, startPoint y: 383, endPoint x: 912, endPoint y: 390, distance: 17.5
click at [912, 390] on textarea "**********" at bounding box center [858, 377] width 396 height 72
click at [998, 437] on button "Make test request" at bounding box center [1014, 437] width 86 height 23
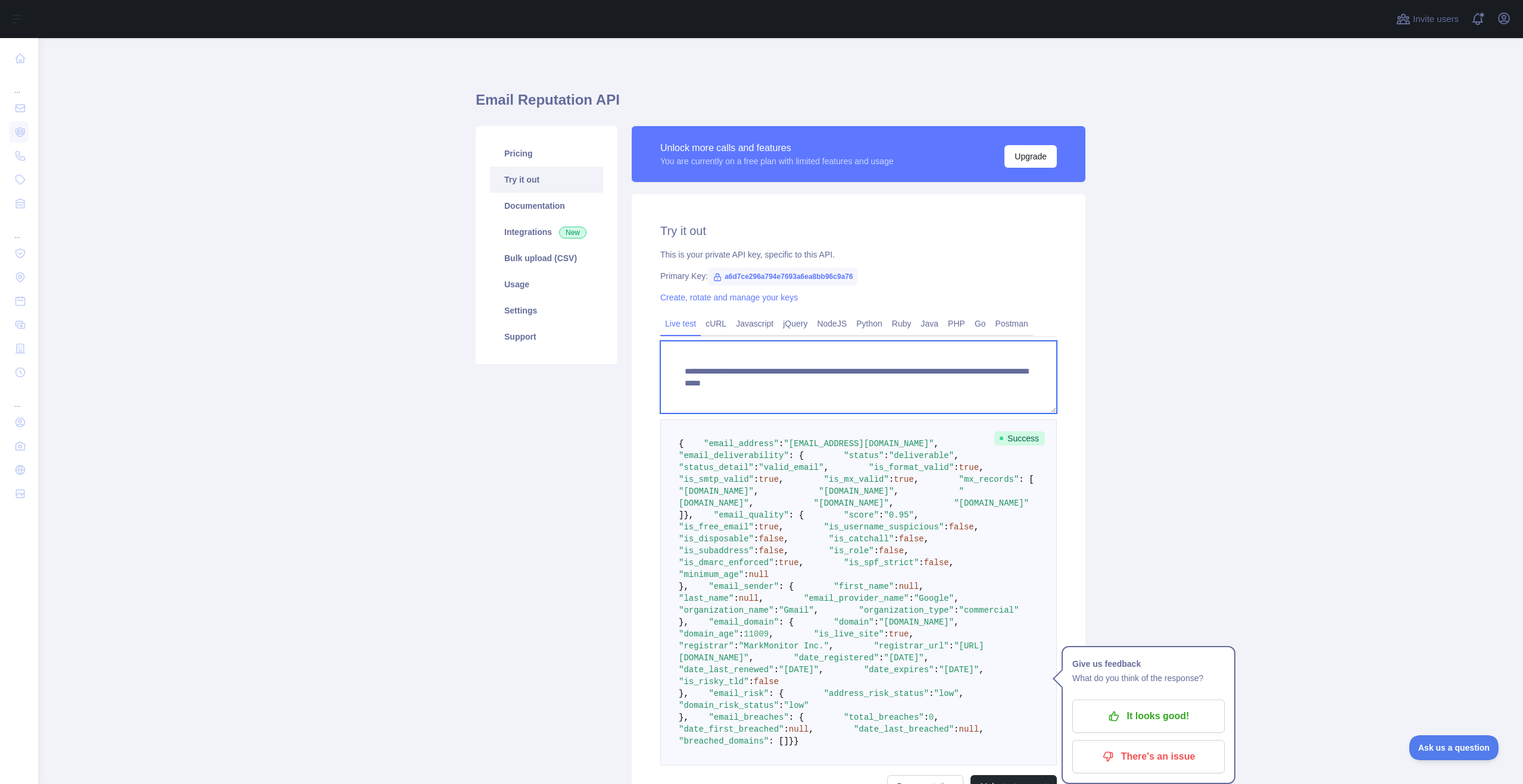
click at [1015, 380] on textarea "**********" at bounding box center [858, 377] width 396 height 72
drag, startPoint x: 1011, startPoint y: 381, endPoint x: 889, endPoint y: 384, distance: 122.0
click at [889, 384] on textarea "**********" at bounding box center [858, 377] width 396 height 72
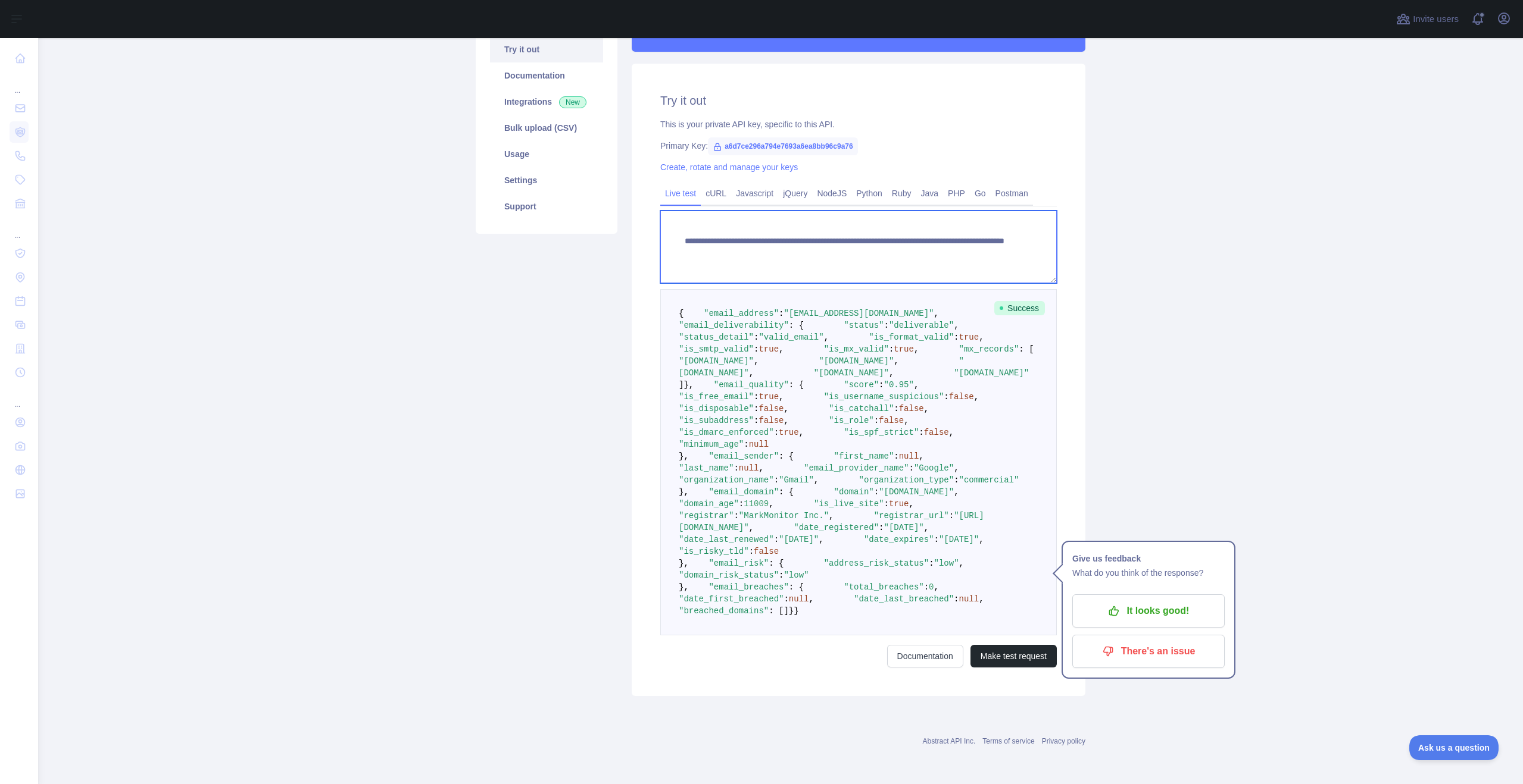
scroll to position [499, 0]
type textarea "**********"
click at [1002, 653] on button "Make test request" at bounding box center [1014, 656] width 86 height 23
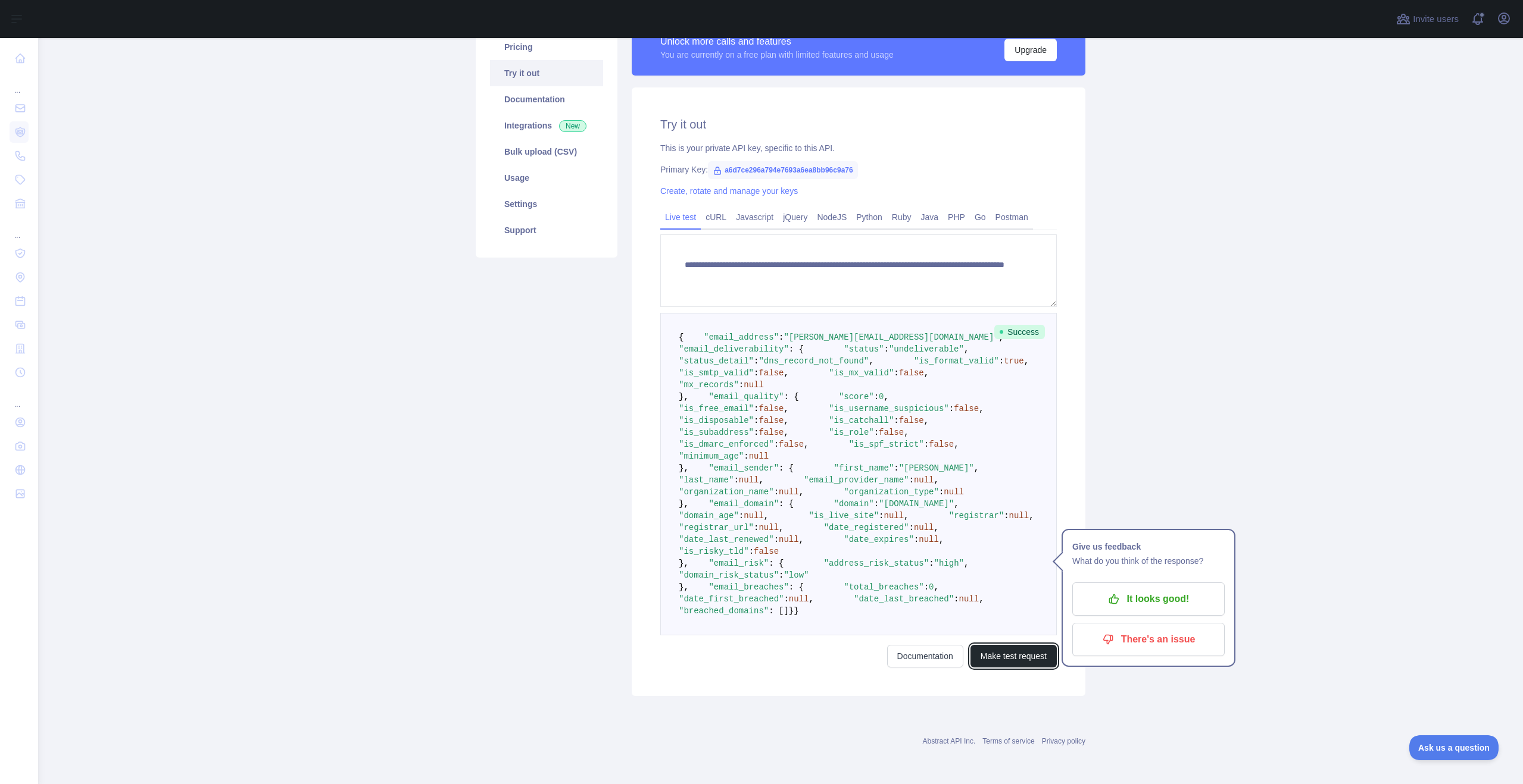
scroll to position [131, 0]
click at [547, 263] on div "Pricing Try it out Documentation Integrations New Bulk upload (CSV) Usage Setti…" at bounding box center [546, 357] width 156 height 676
click at [438, 277] on main "**********" at bounding box center [780, 411] width 1485 height 746
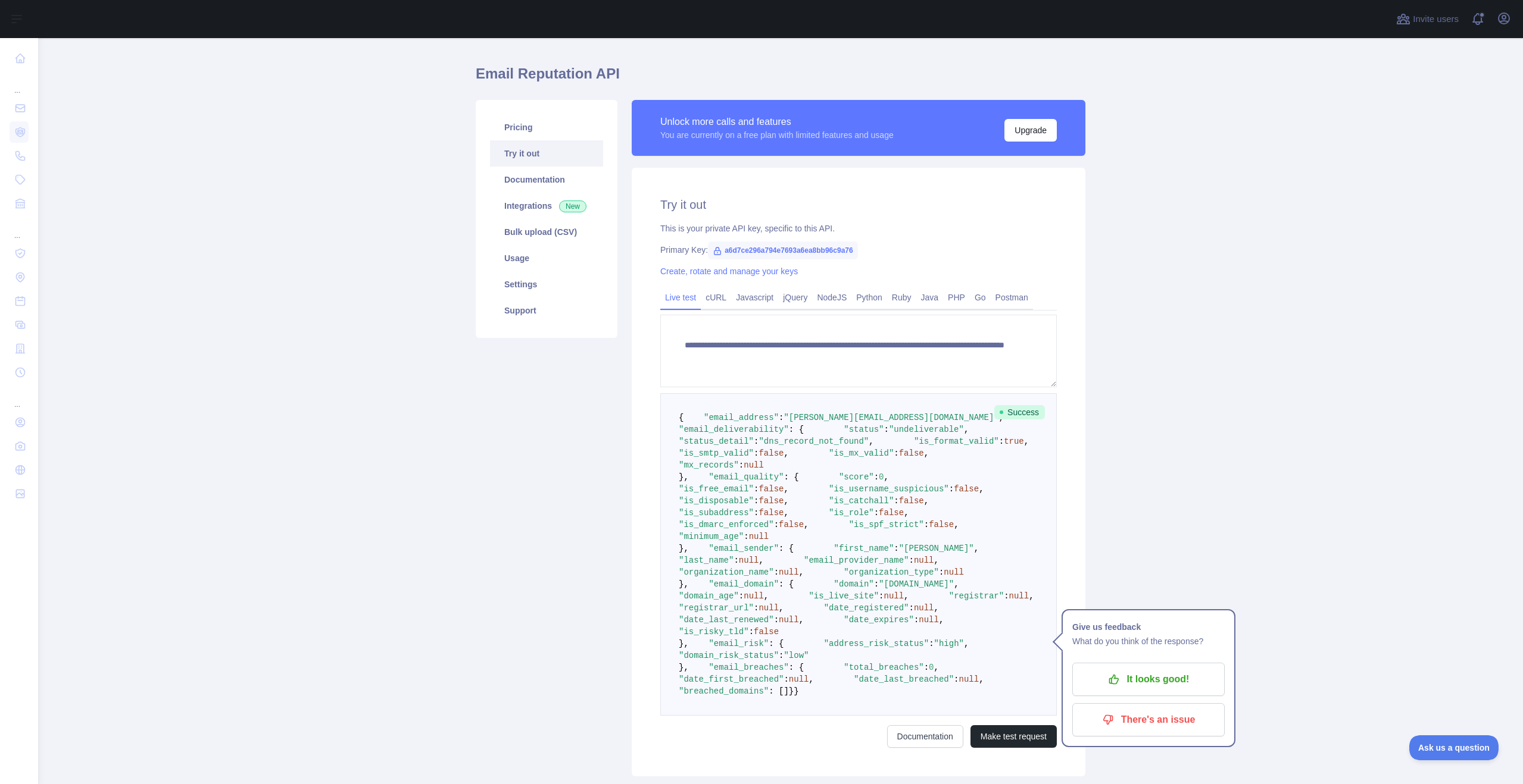
scroll to position [11, 0]
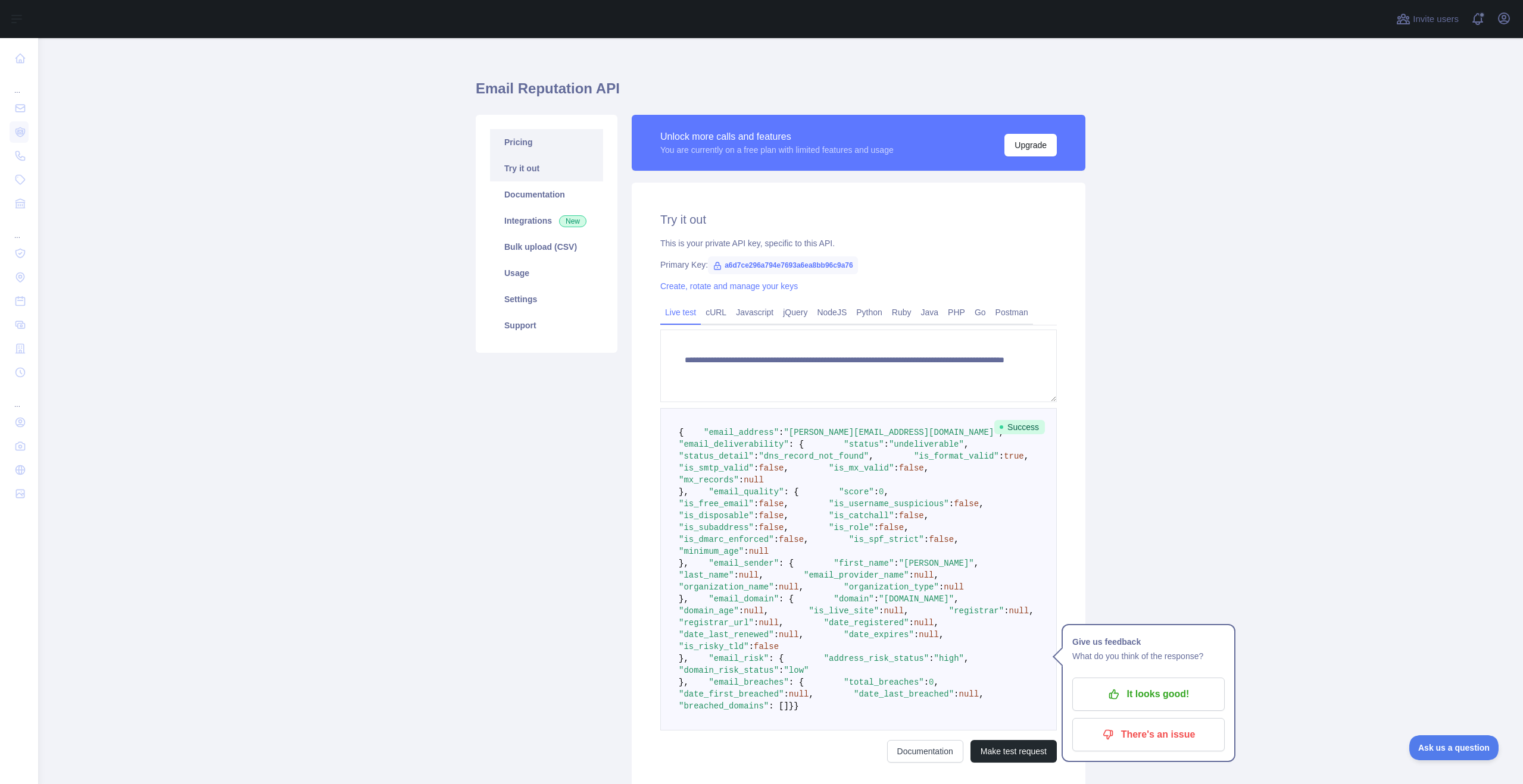
click at [521, 141] on link "Pricing" at bounding box center [546, 142] width 113 height 26
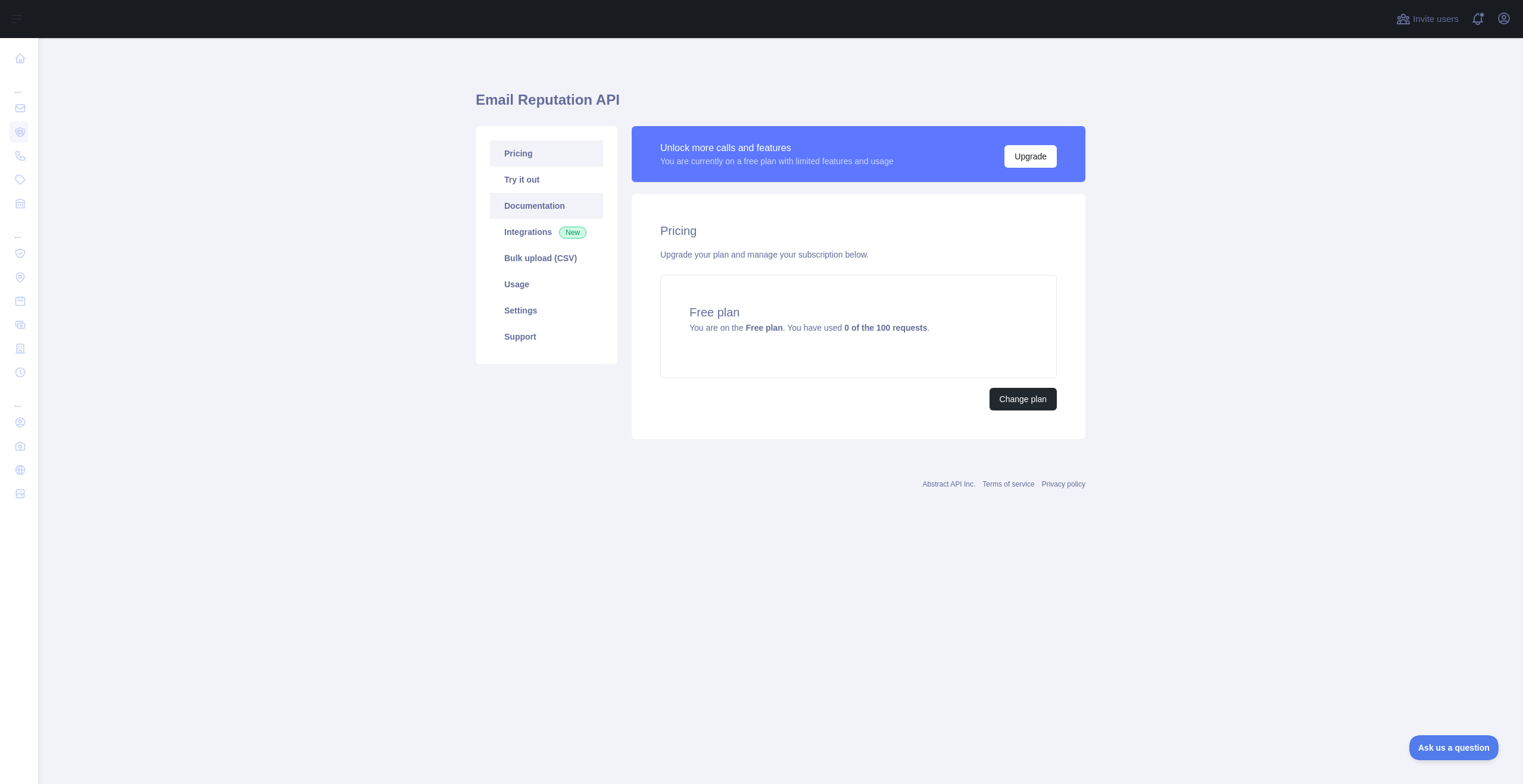
click at [531, 205] on link "Documentation" at bounding box center [546, 206] width 113 height 26
click at [533, 233] on link "Integrations New" at bounding box center [546, 232] width 113 height 26
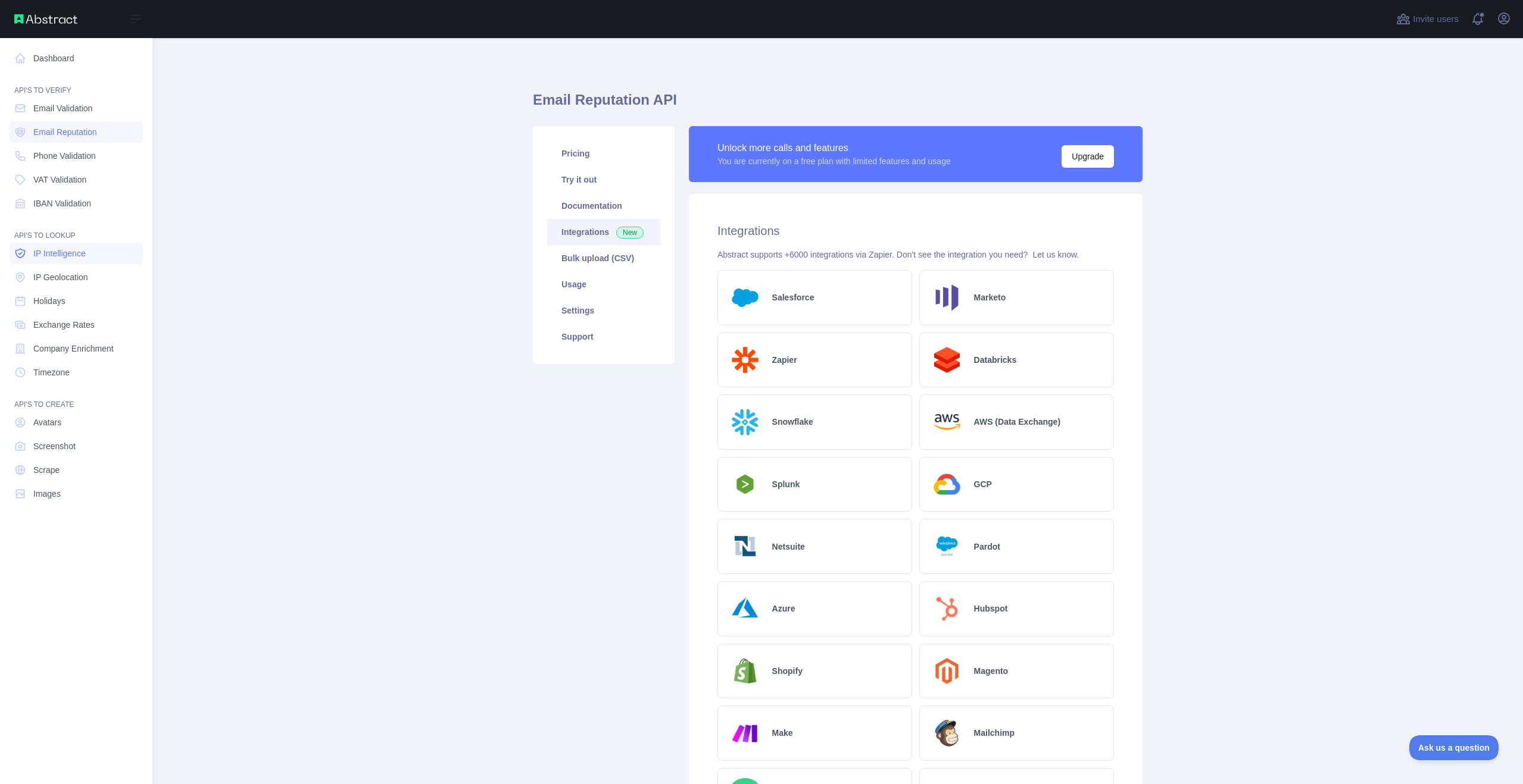
click at [64, 251] on span "IP Intelligence" at bounding box center [59, 253] width 52 height 11
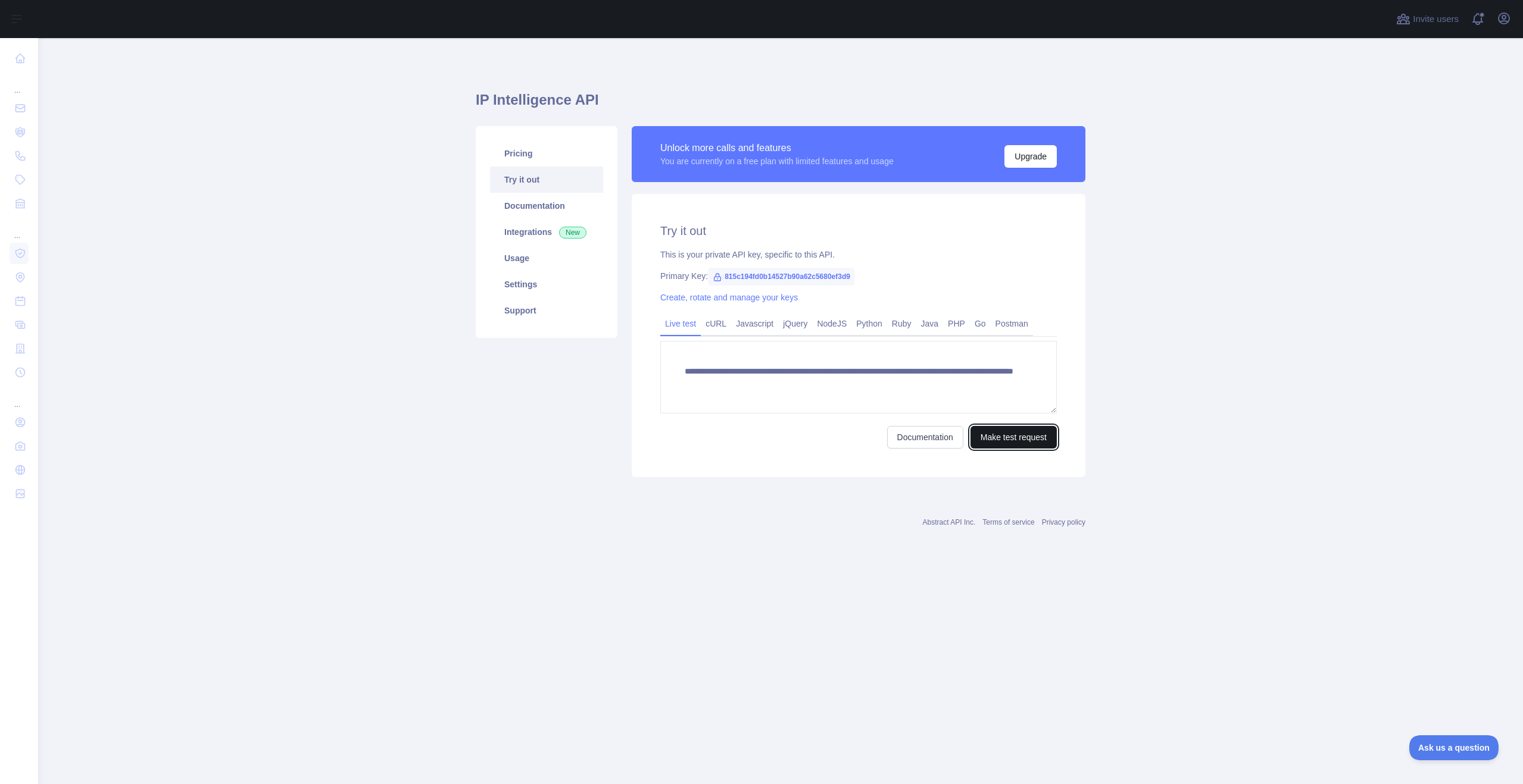
click at [995, 438] on button "Make test request" at bounding box center [1014, 437] width 86 height 23
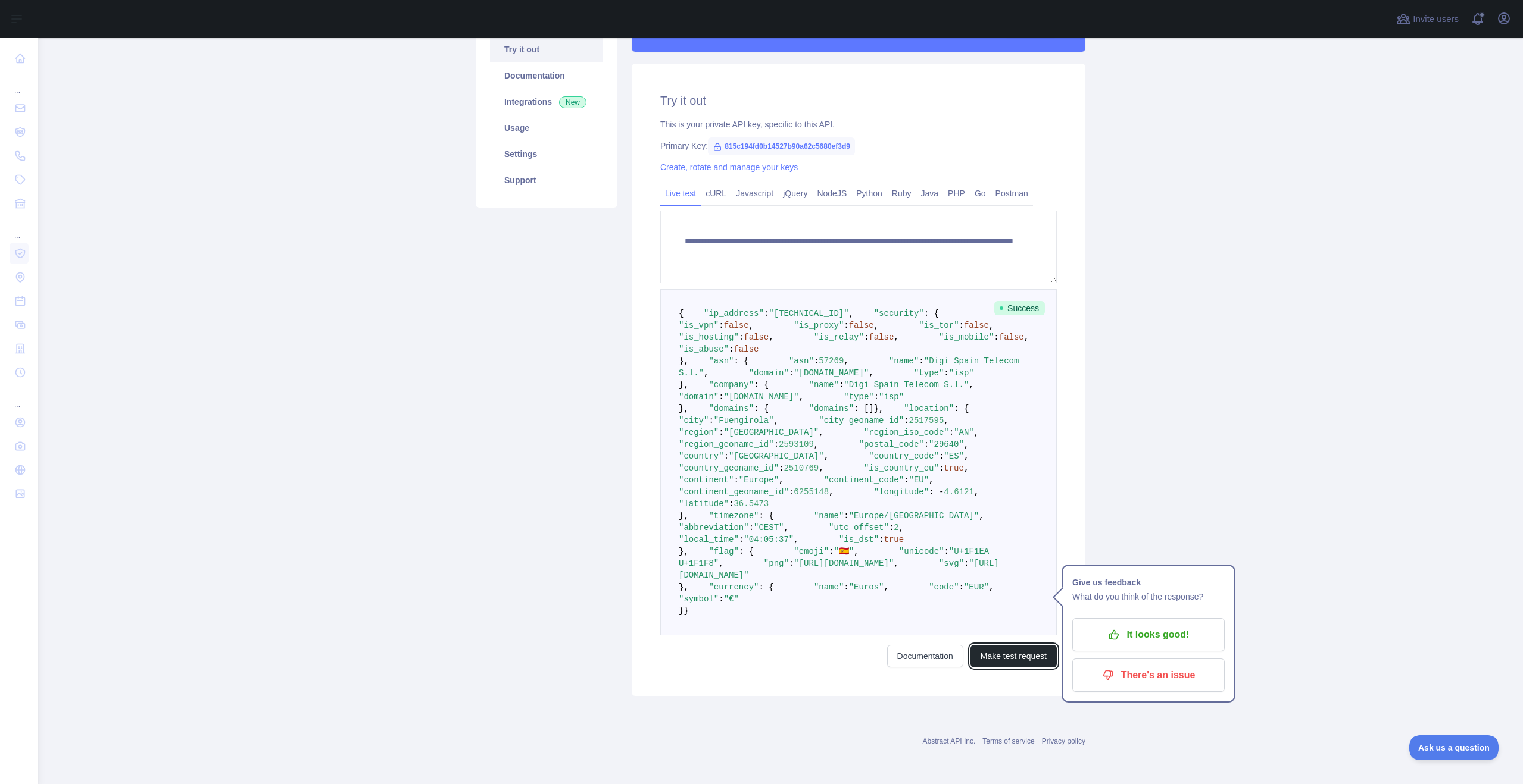
scroll to position [416, 0]
drag, startPoint x: 797, startPoint y: 504, endPoint x: 768, endPoint y: 503, distance: 29.0
click at [768, 503] on span "36.5473" at bounding box center [751, 504] width 35 height 10
click at [812, 508] on pre "{ "ip_address" : "[TECHNICAL_ID]" , "security" : { "is_vpn" : false , "is_proxy…" at bounding box center [858, 462] width 396 height 347
drag, startPoint x: 806, startPoint y: 500, endPoint x: 711, endPoint y: 493, distance: 95.3
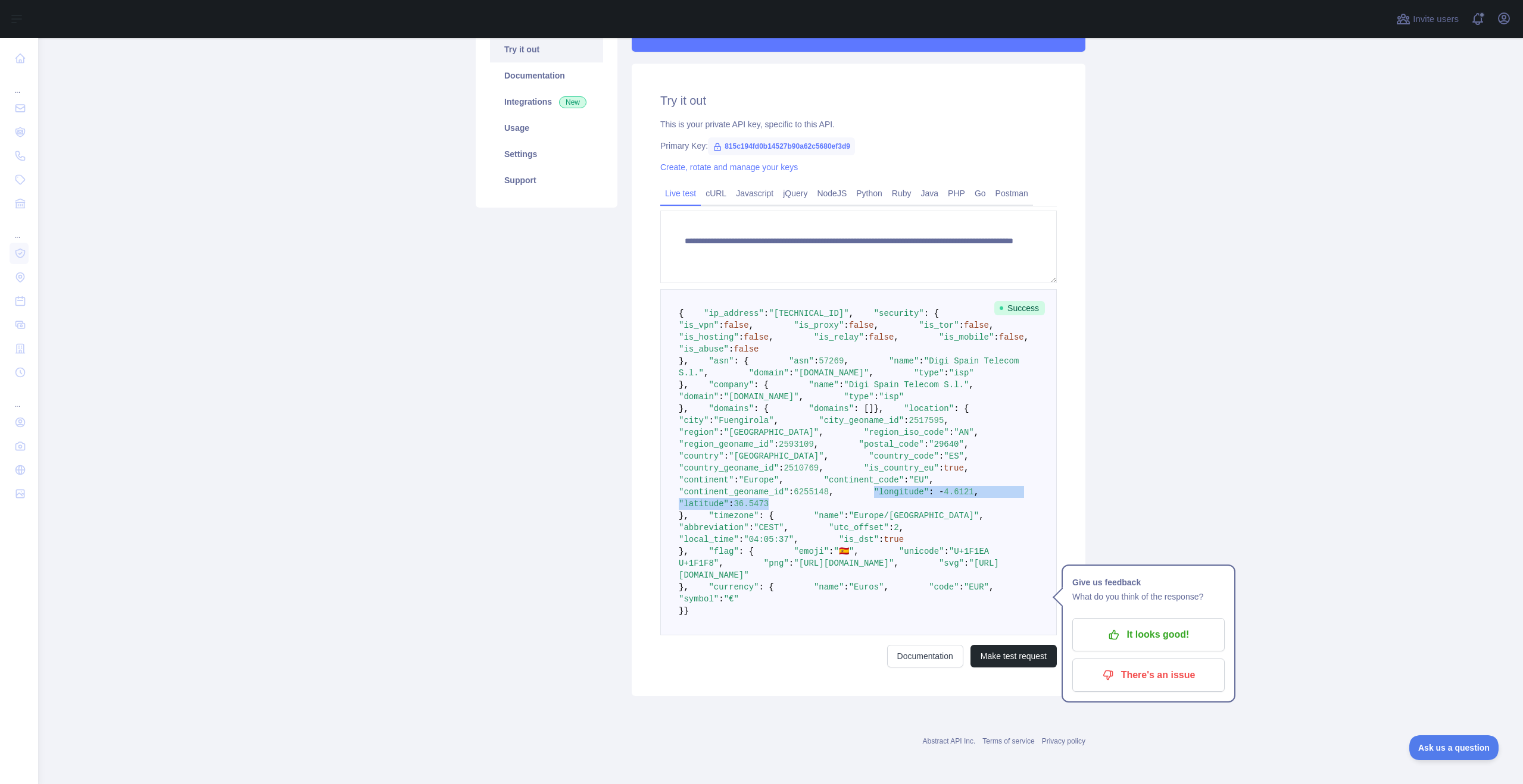
click at [711, 493] on pre "{ "ip_address" : "[TECHNICAL_ID]" , "security" : { "is_vpn" : false , "is_proxy…" at bounding box center [858, 462] width 396 height 347
copy code ""longitude" : - 4.6121 , "latitude" : 36.5473"
click at [830, 502] on pre "{ "ip_address" : "[TECHNICAL_ID]" , "security" : { "is_vpn" : false , "is_proxy…" at bounding box center [858, 462] width 396 height 347
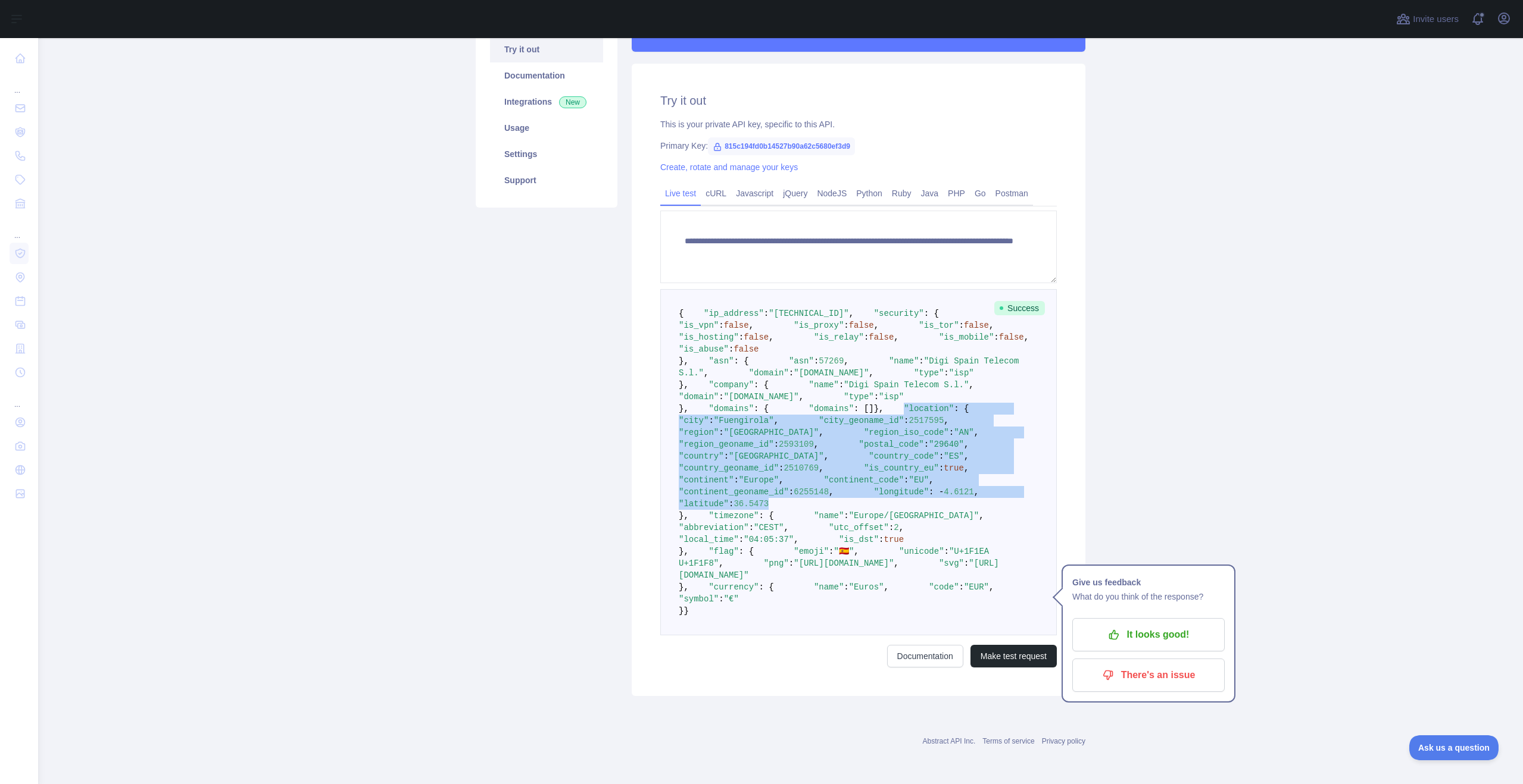
drag, startPoint x: 809, startPoint y: 502, endPoint x: 693, endPoint y: 323, distance: 213.3
click at [693, 323] on pre "{ "ip_address" : "[TECHNICAL_ID]" , "security" : { "is_vpn" : false , "is_proxy…" at bounding box center [858, 462] width 396 height 347
copy code ""location" : { "city" : "Fuengirola" , "city_geoname_id" : 2517595 , "region" :…"
